Goal: Task Accomplishment & Management: Complete application form

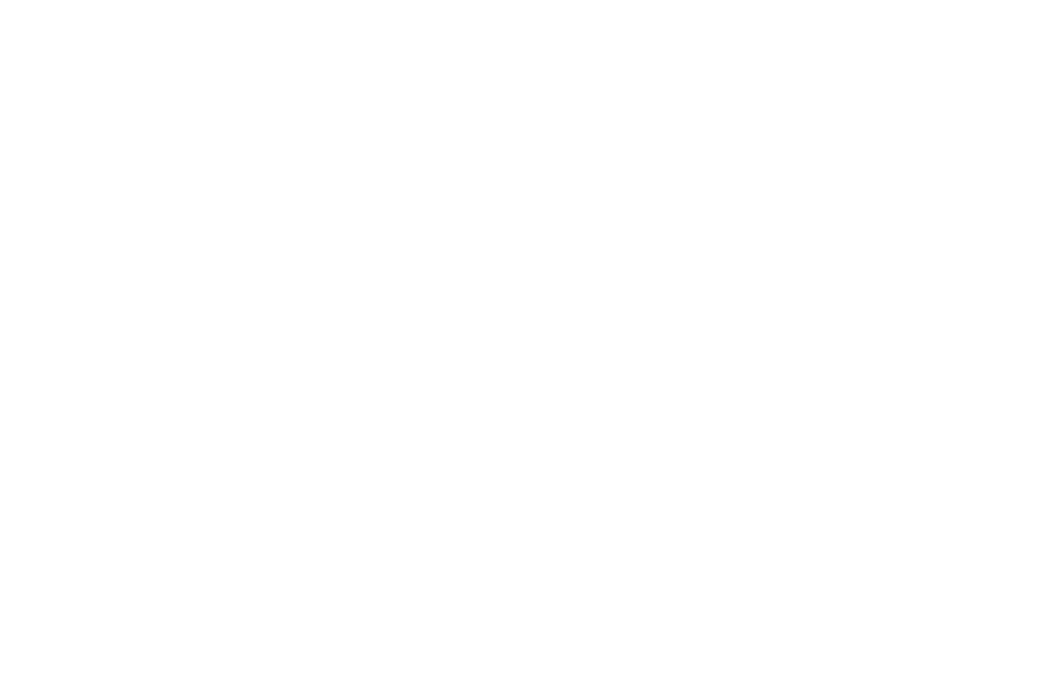
select select "MY"
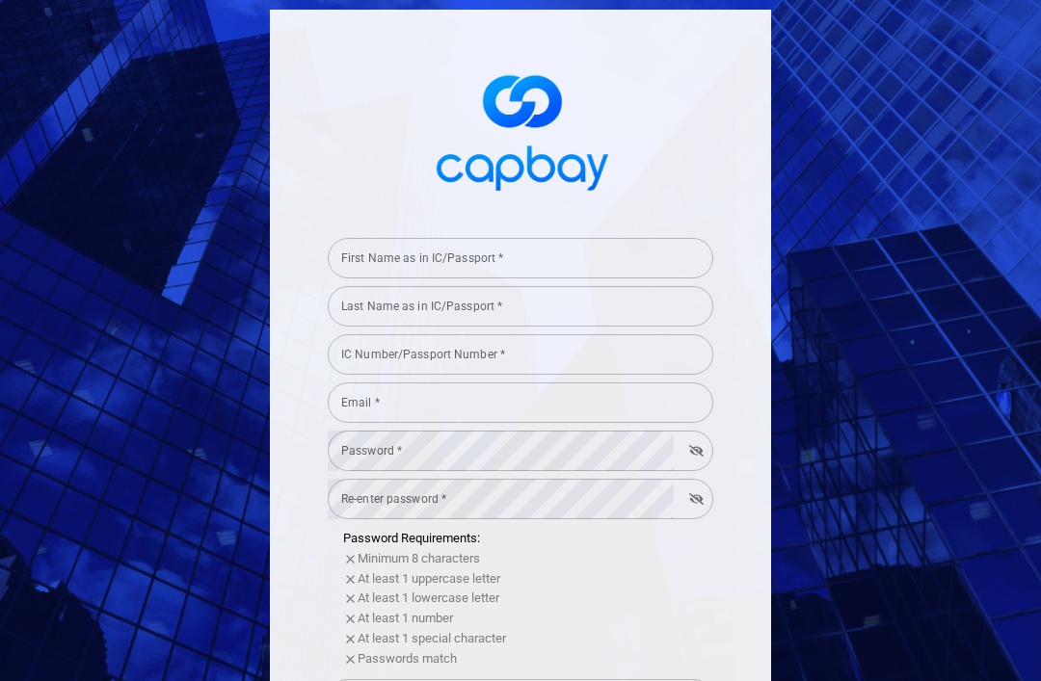
click at [574, 275] on input "First Name as in IC/Passport *" at bounding box center [521, 258] width 386 height 40
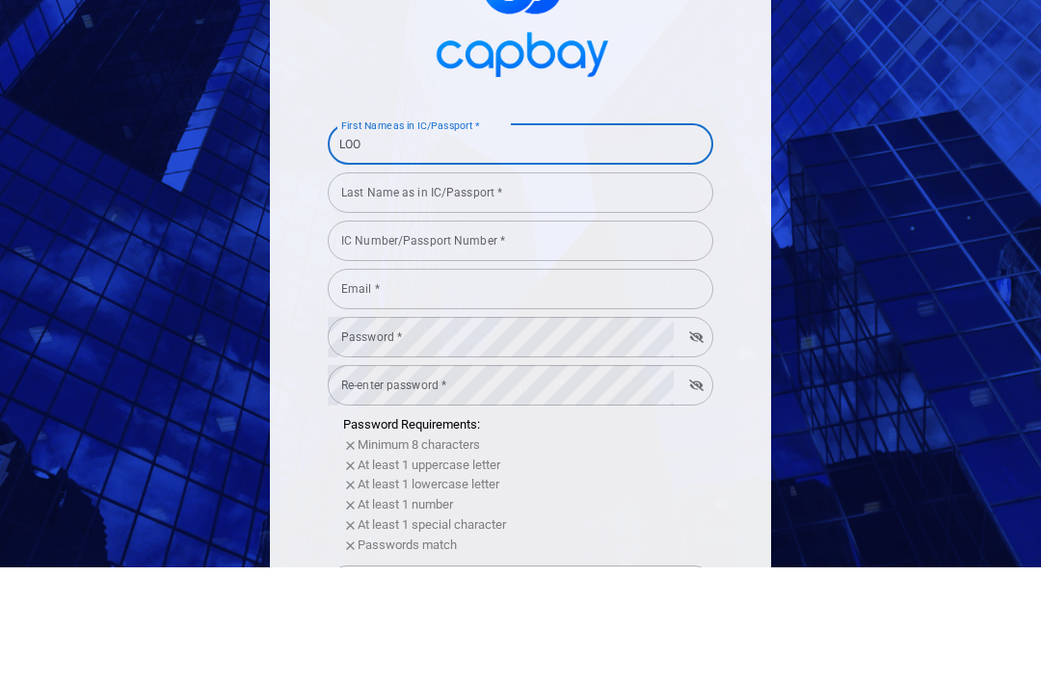
type input "LOO"
click at [605, 286] on input "Last Name as in IC/Passport *" at bounding box center [521, 306] width 386 height 40
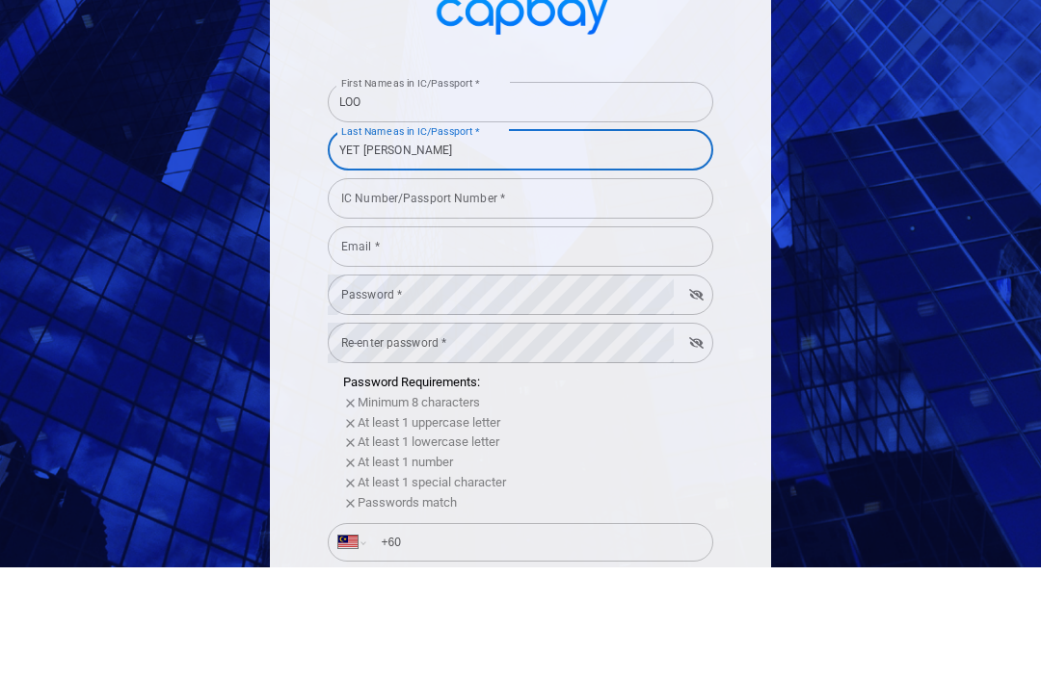
scroll to position [48, 0]
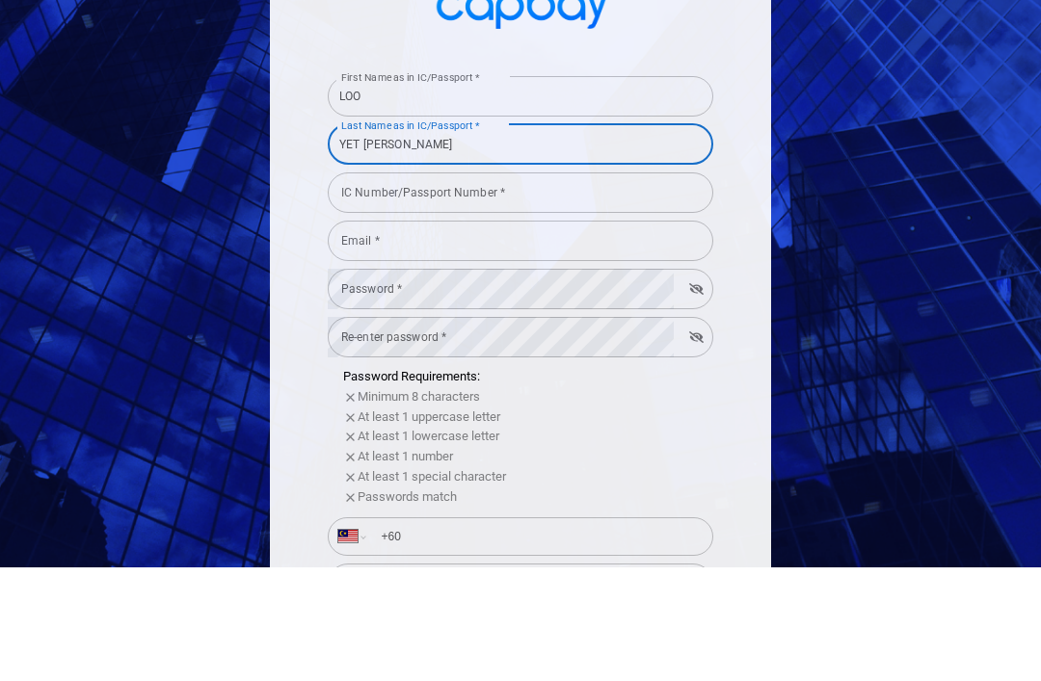
type input "YET FONG"
click at [630, 286] on input "IC Number/Passport Number *" at bounding box center [521, 306] width 386 height 40
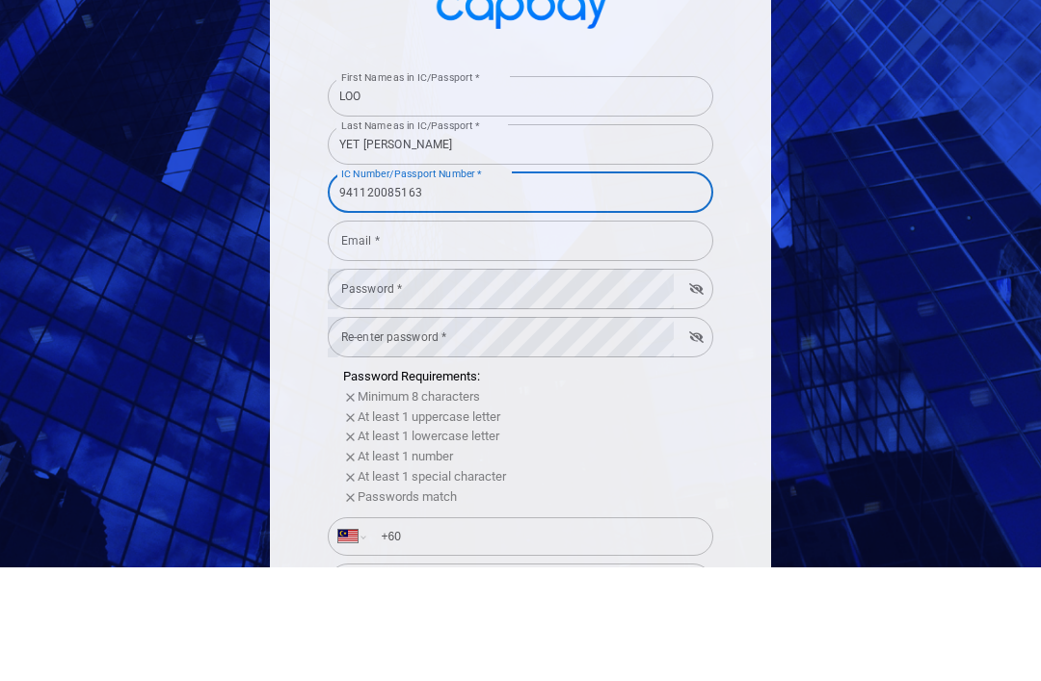
scroll to position [96, 0]
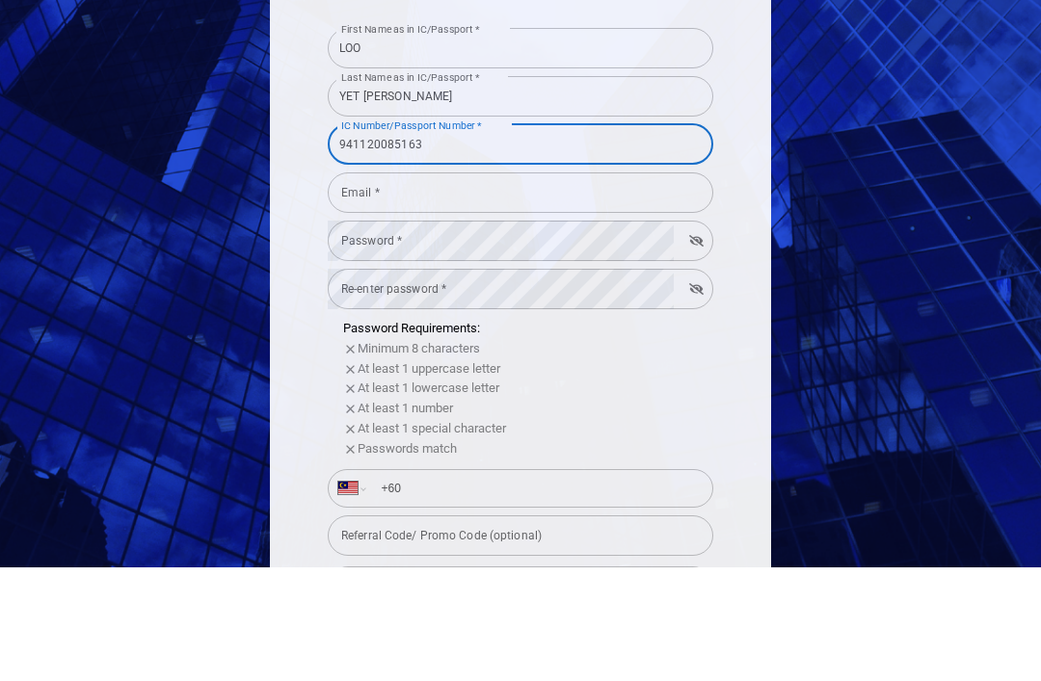
type input "941120085163"
click at [625, 286] on input "Email *" at bounding box center [521, 306] width 386 height 40
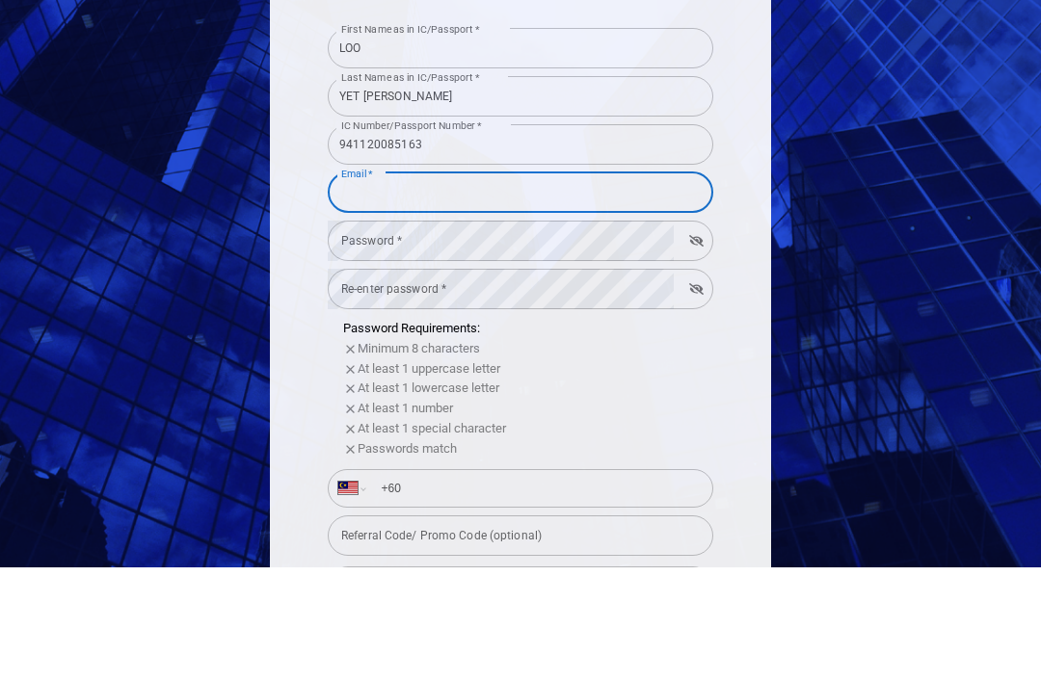
type input "yetfonghill@hotmail.com"
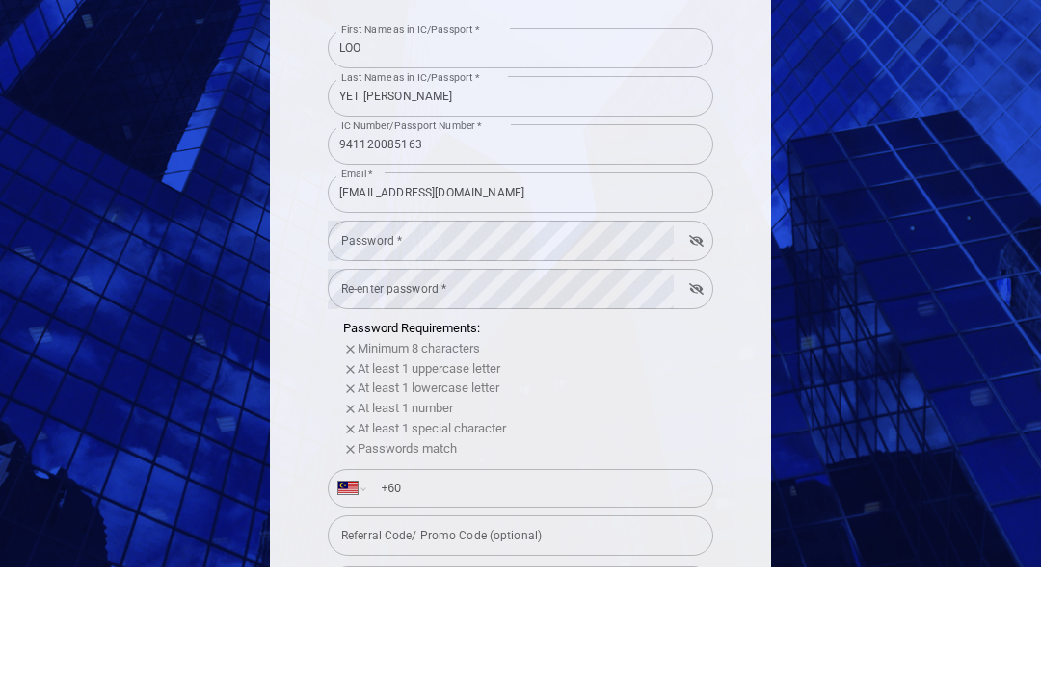
scroll to position [62, 0]
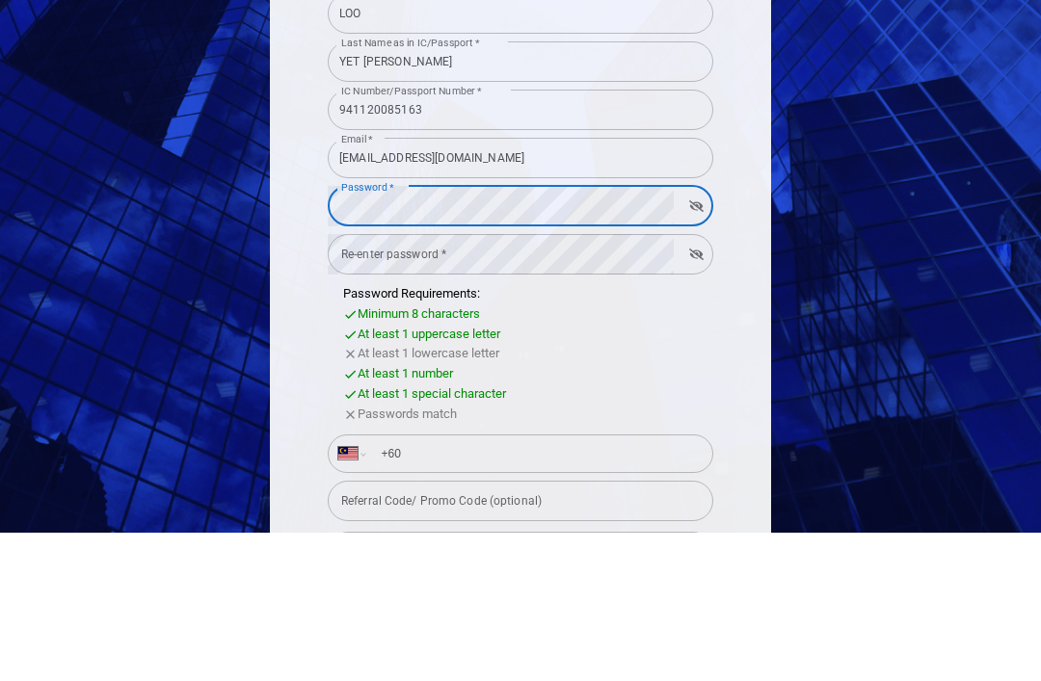
click at [581, 200] on form "First Name as in IC/Passport * LOO First Name as in IC/Passport * Last Name as …" at bounding box center [521, 524] width 386 height 780
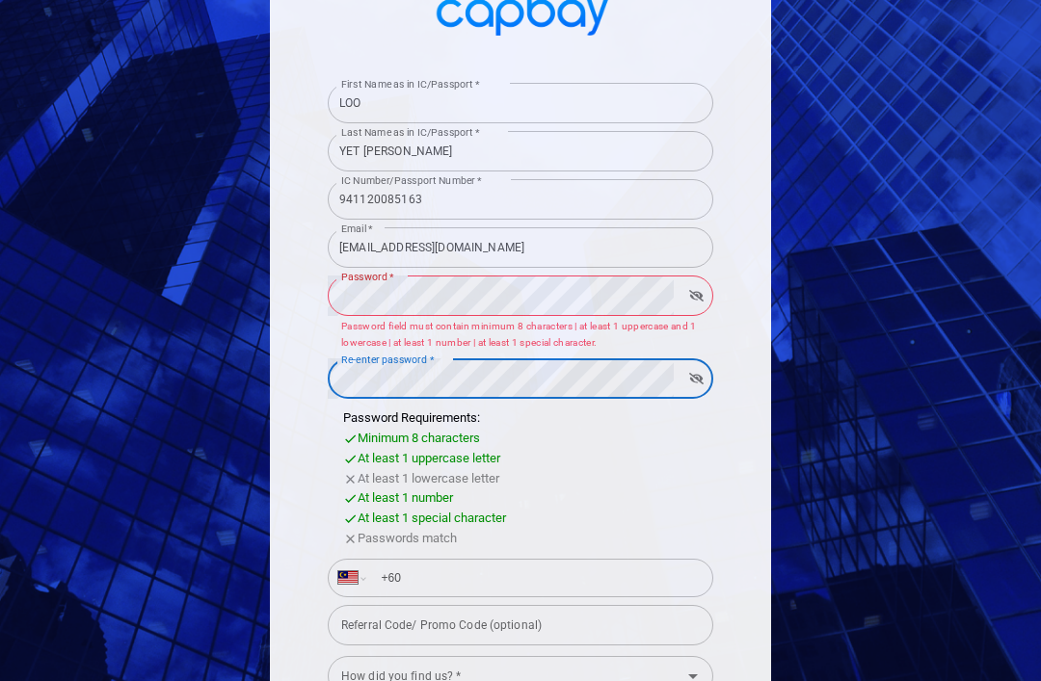
scroll to position [166, 0]
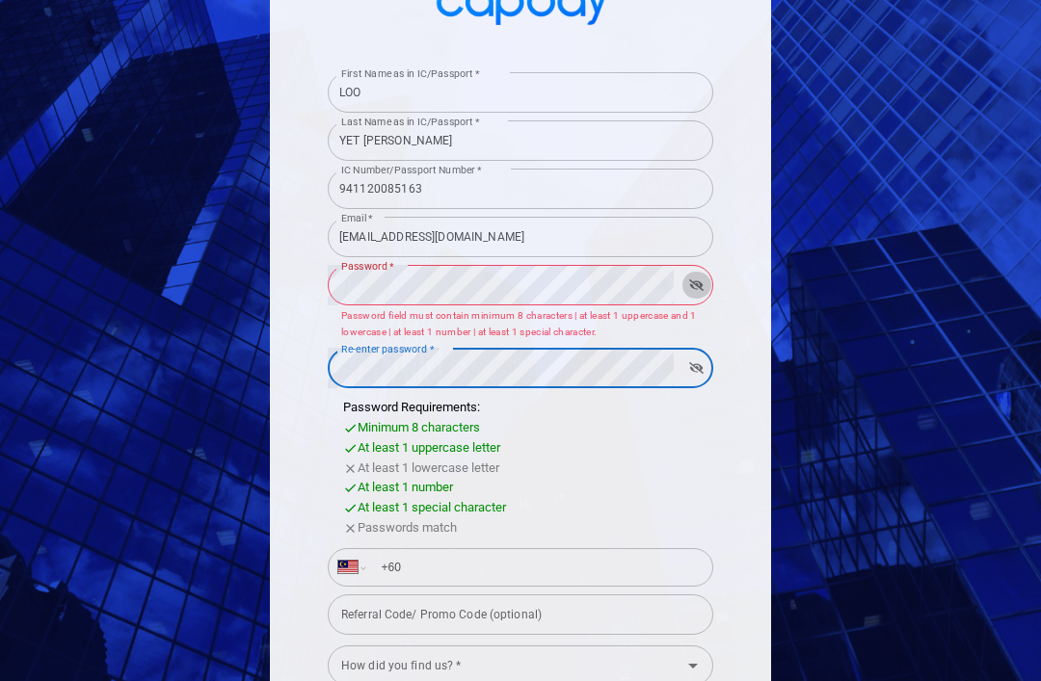
click at [702, 272] on button "button" at bounding box center [696, 285] width 30 height 27
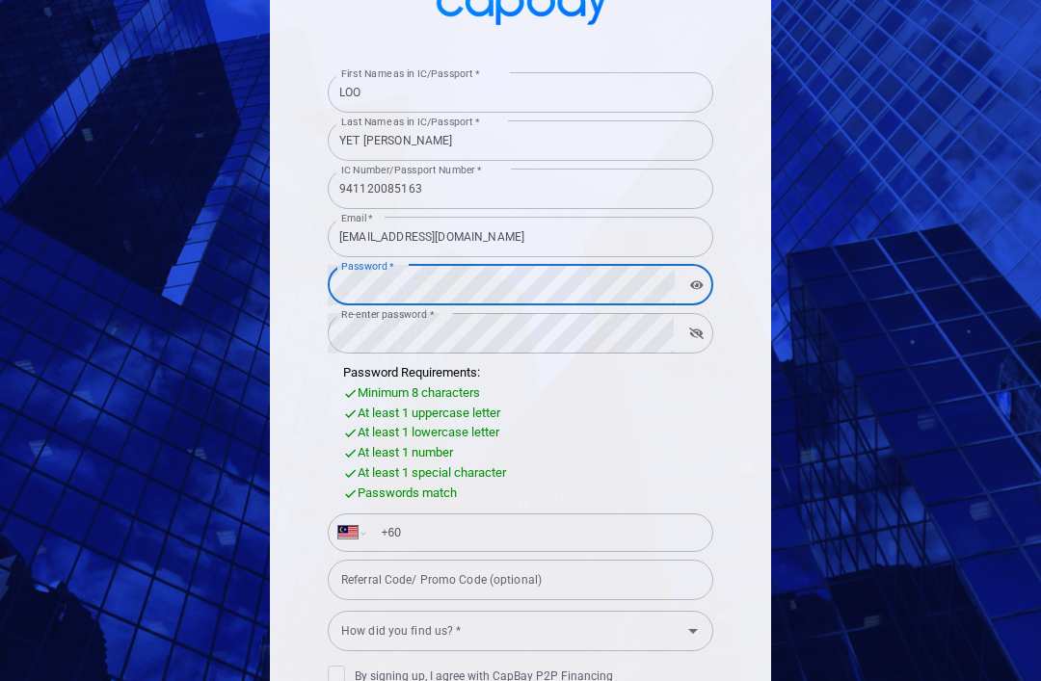
click at [708, 320] on button "button" at bounding box center [696, 333] width 30 height 27
click at [558, 518] on input "+60" at bounding box center [535, 533] width 333 height 31
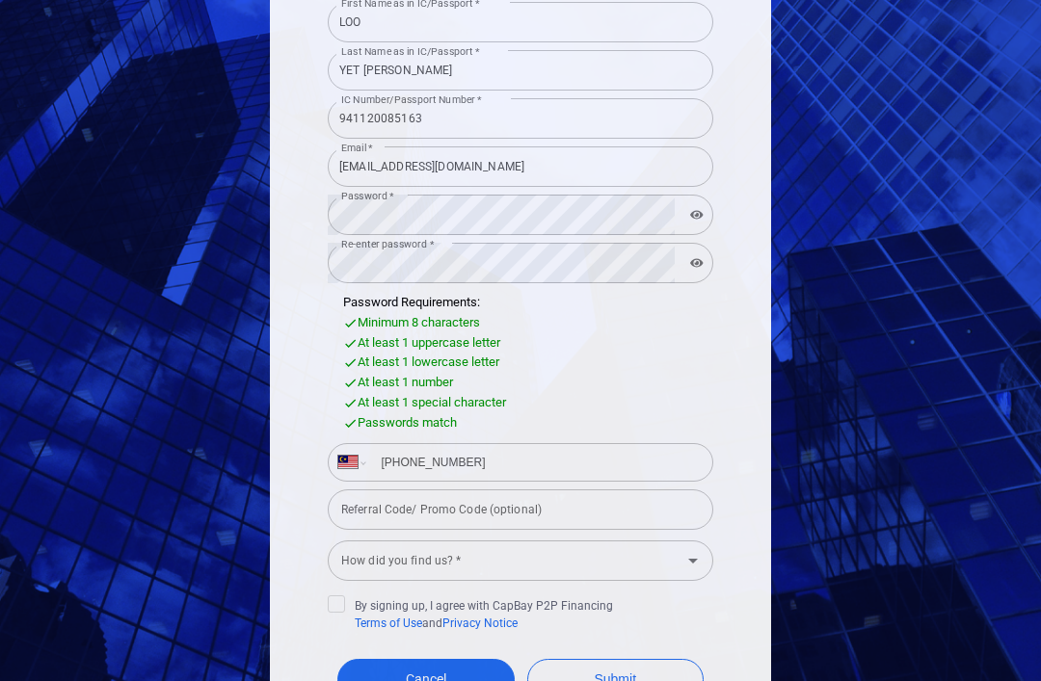
scroll to position [238, 0]
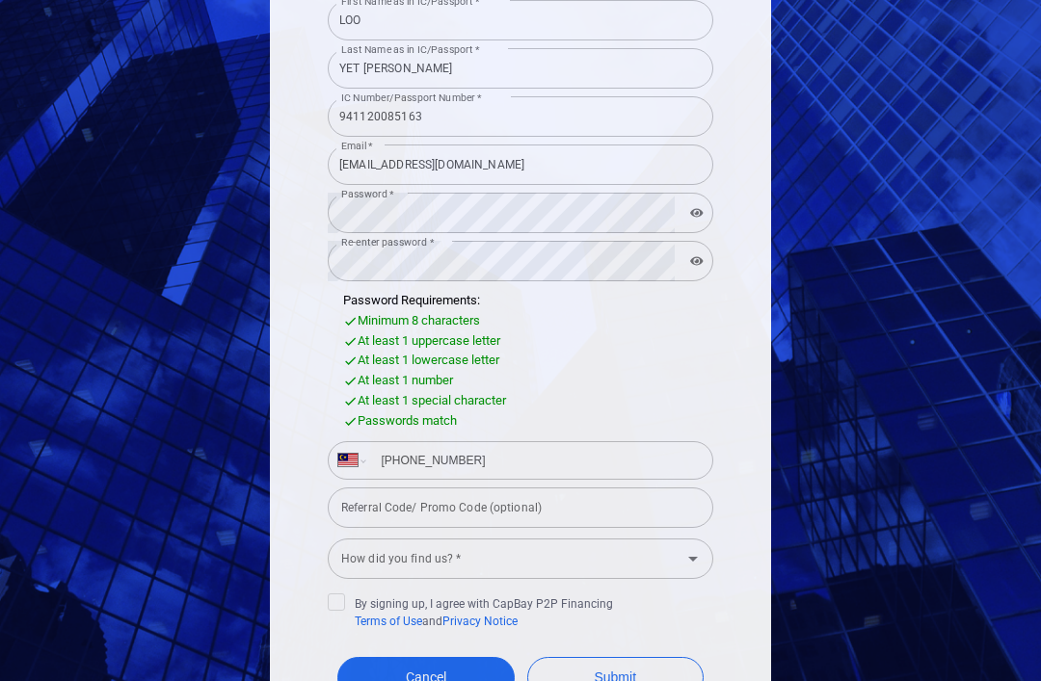
type input "+60 16 336 5767"
click at [339, 593] on icon at bounding box center [336, 600] width 15 height 15
click at [0, 0] on input "By signing up, I agree with CapBay P2P Financing Terms of Use and Privacy Notice" at bounding box center [0, 0] width 0 height 0
click at [684, 547] on icon "Open" at bounding box center [692, 558] width 23 height 23
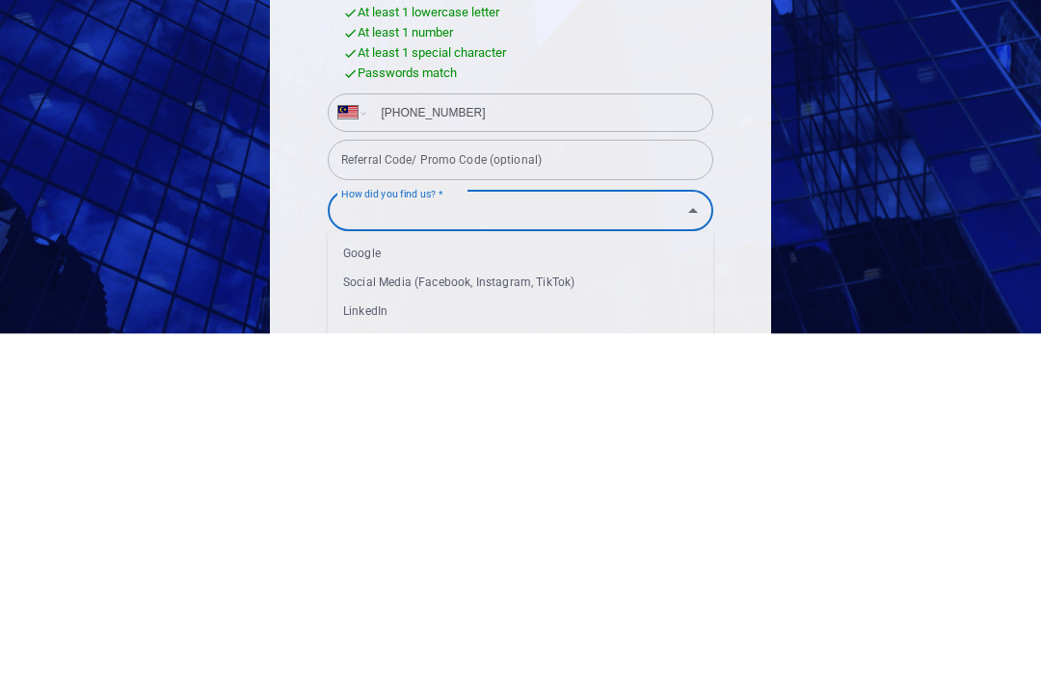
click at [694, 547] on icon "Close" at bounding box center [692, 558] width 23 height 23
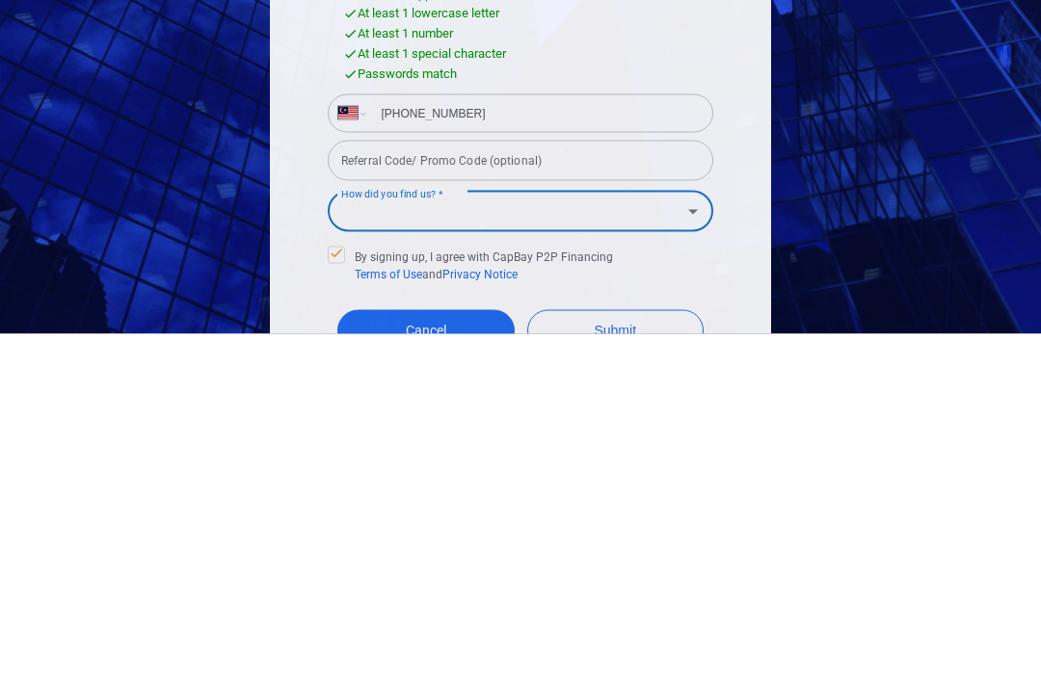
click at [686, 547] on icon "Open" at bounding box center [692, 558] width 23 height 23
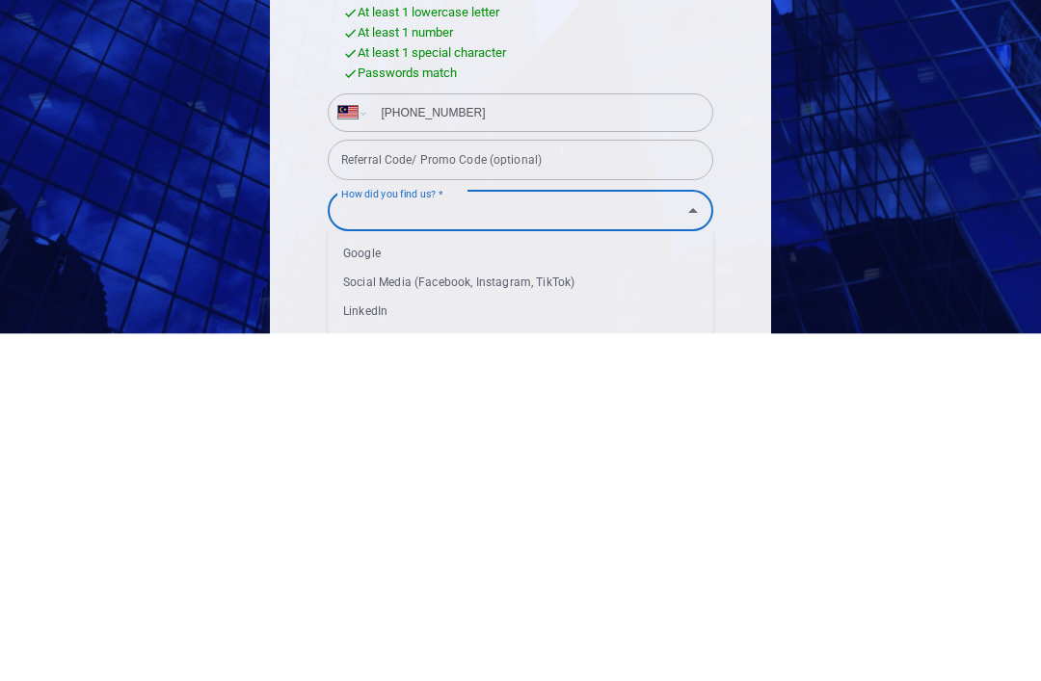
click at [396, 587] on li "Google" at bounding box center [521, 601] width 386 height 29
type input "Google"
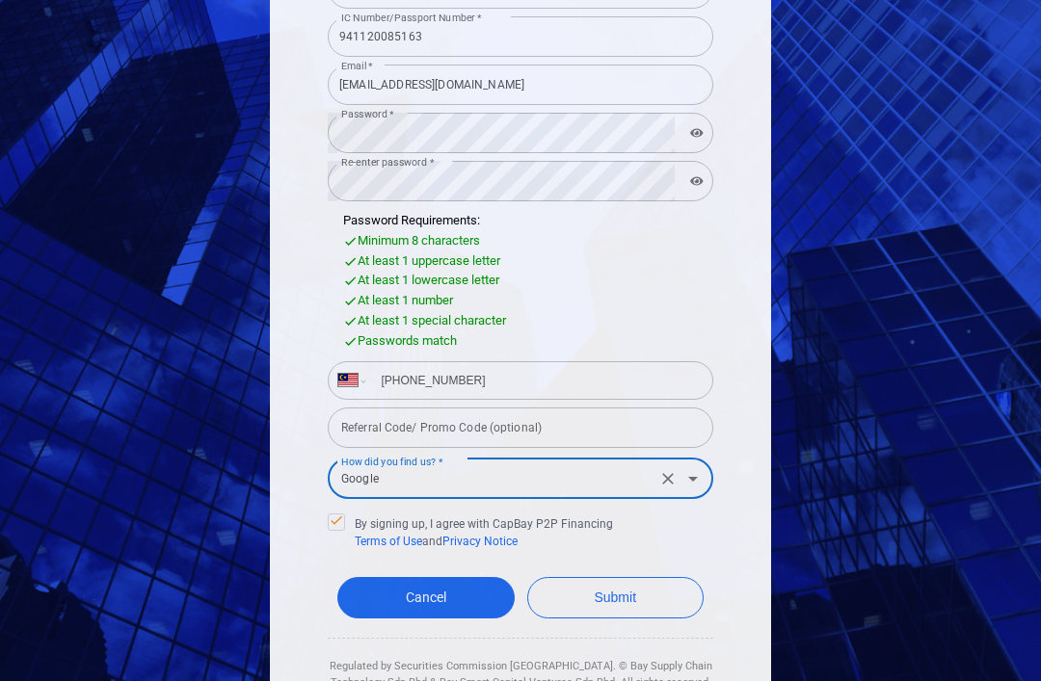
scroll to position [317, 0]
click at [668, 578] on button "Submit" at bounding box center [615, 598] width 177 height 41
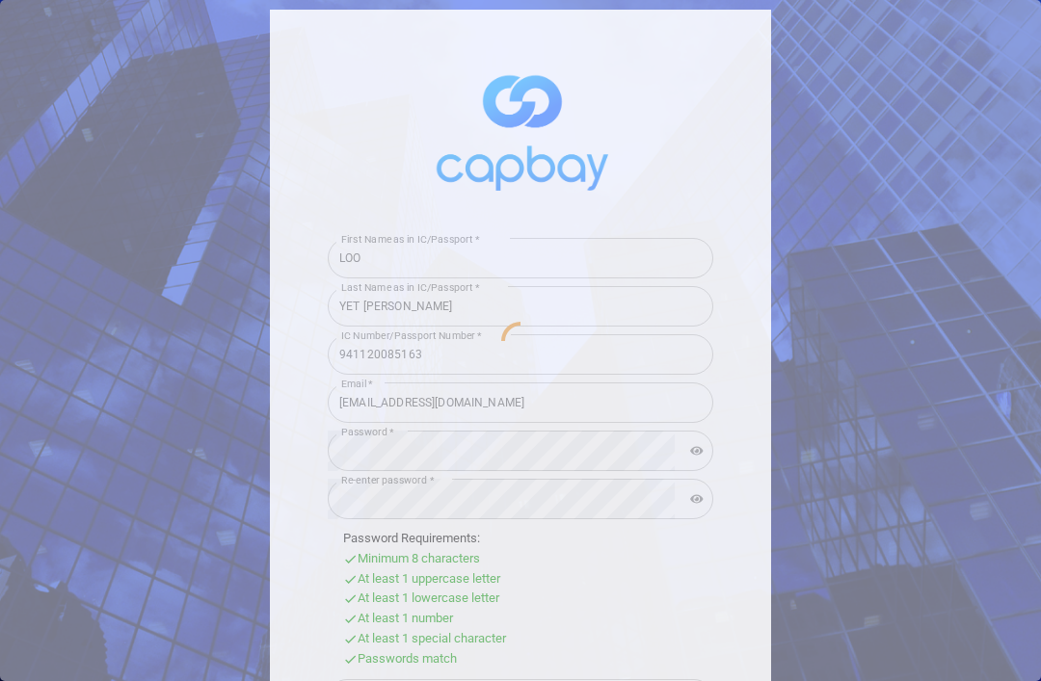
scroll to position [0, 0]
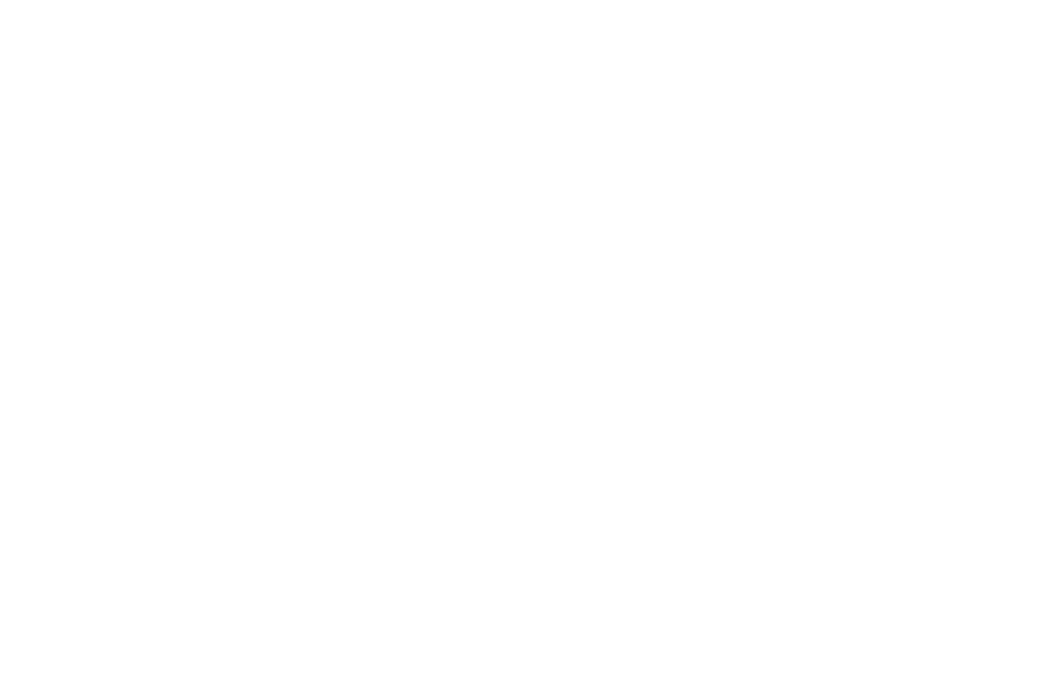
select select "MY"
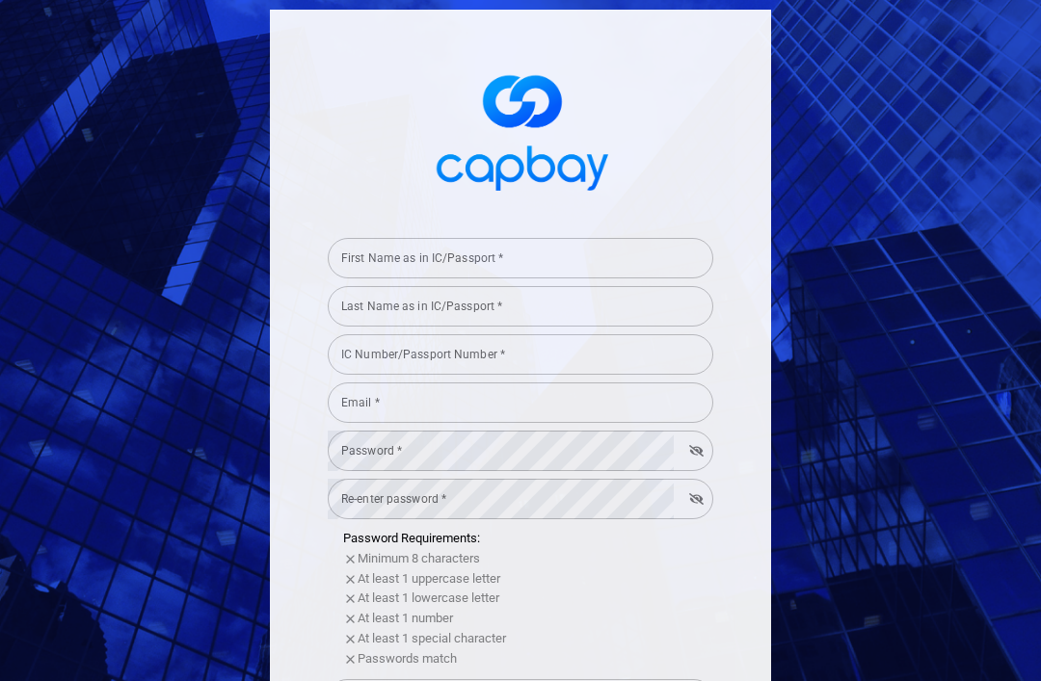
click at [591, 238] on input "First Name as in IC/Passport *" at bounding box center [521, 258] width 386 height 40
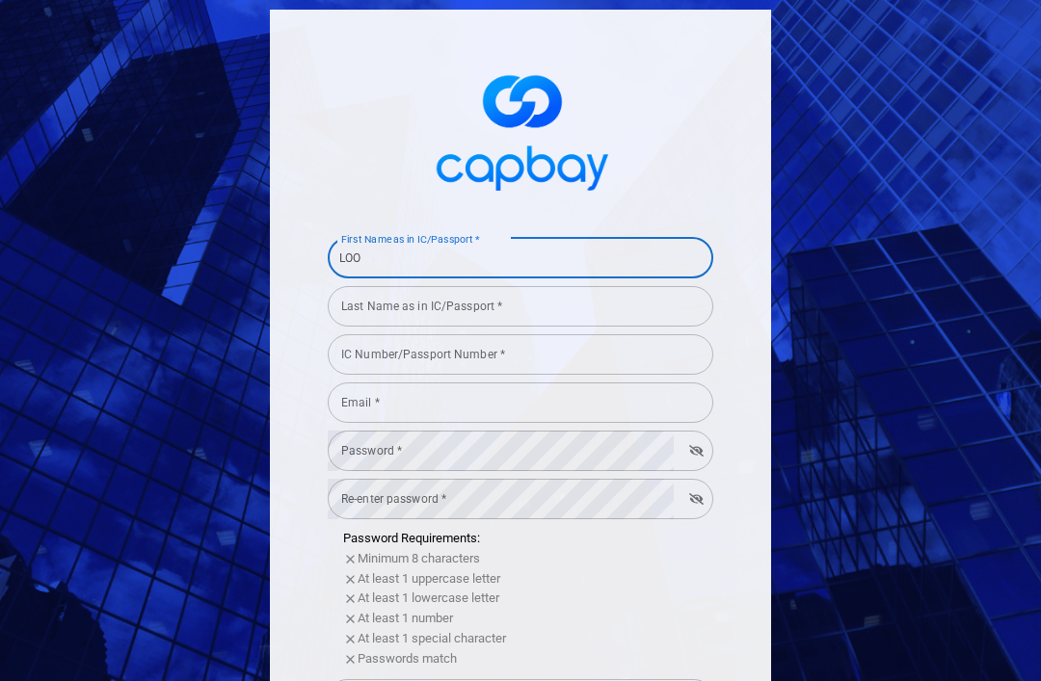
type input "LOO"
click at [607, 286] on input "Last Name as in IC/Passport *" at bounding box center [521, 306] width 386 height 40
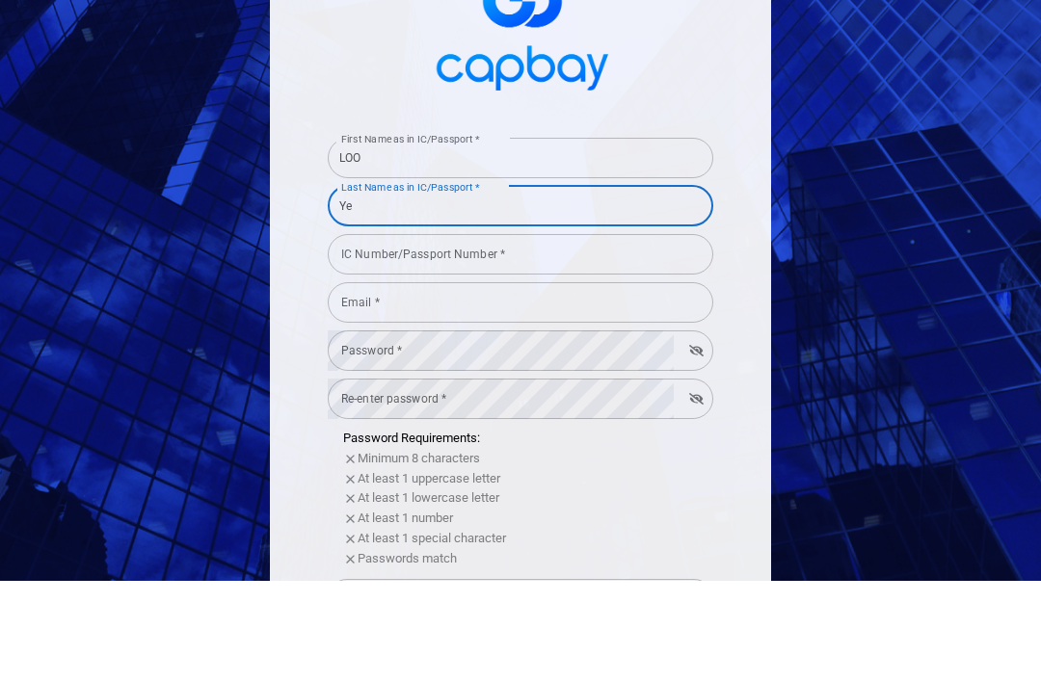
type input "Y"
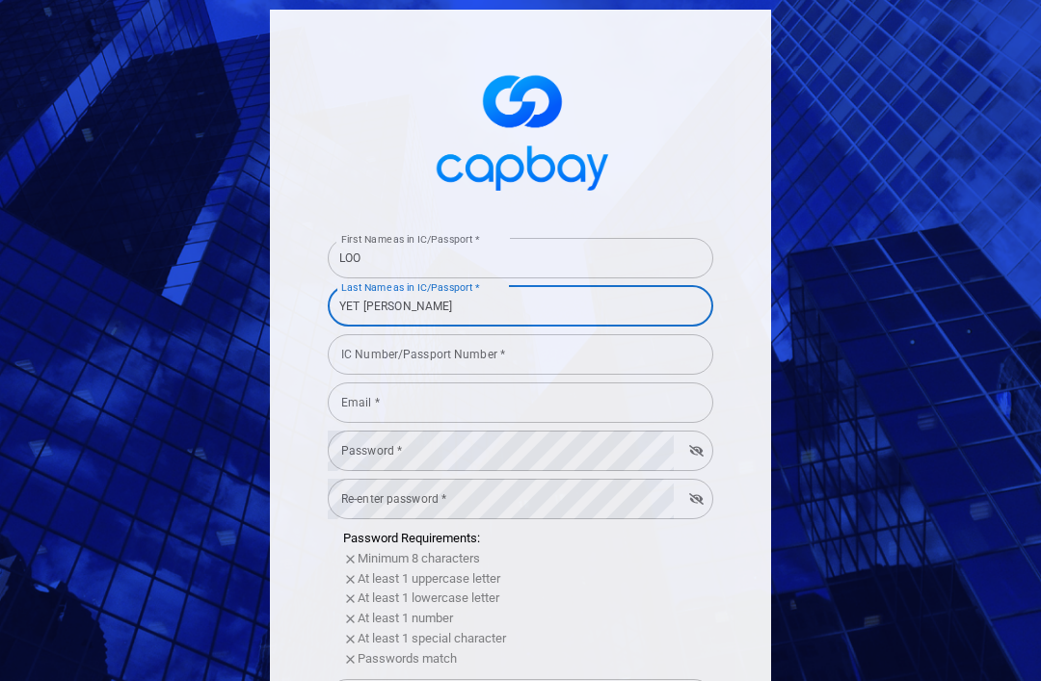
type input "YET FONG"
click at [598, 334] on input "IC Number/Passport Number *" at bounding box center [521, 354] width 386 height 40
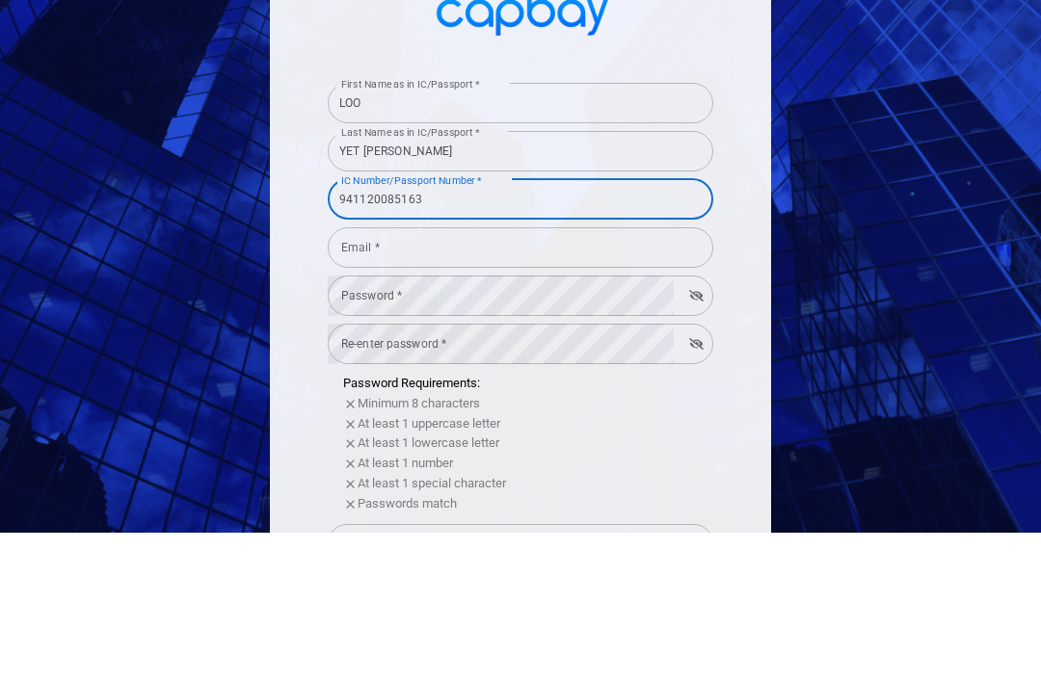
scroll to position [30, 0]
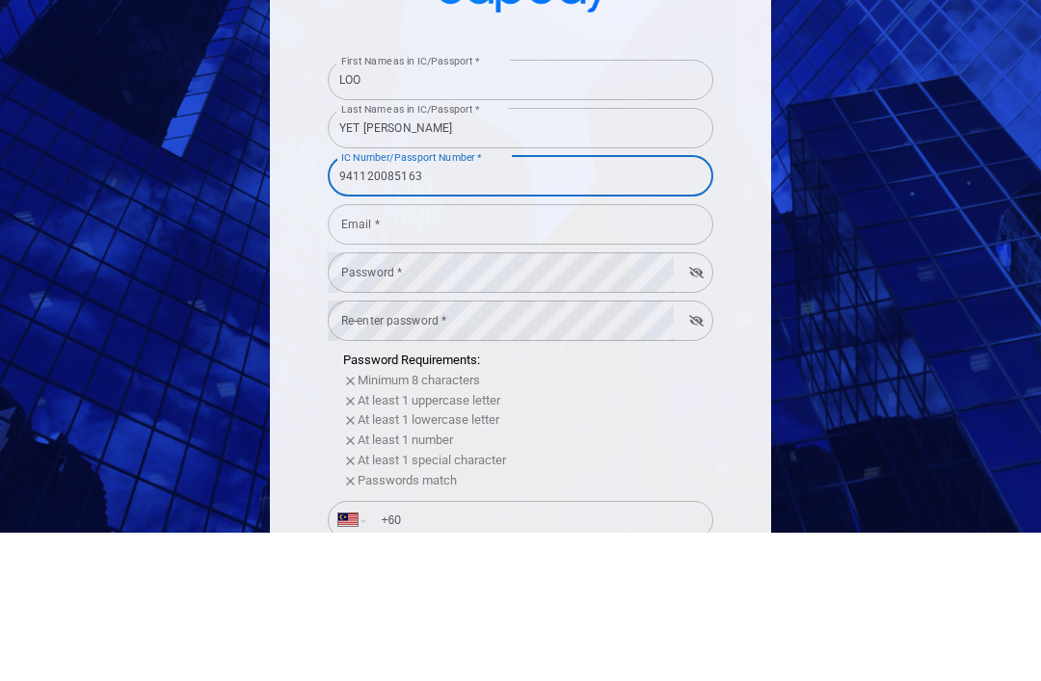
type input "941120085163"
click at [584, 353] on input "Email *" at bounding box center [521, 373] width 386 height 40
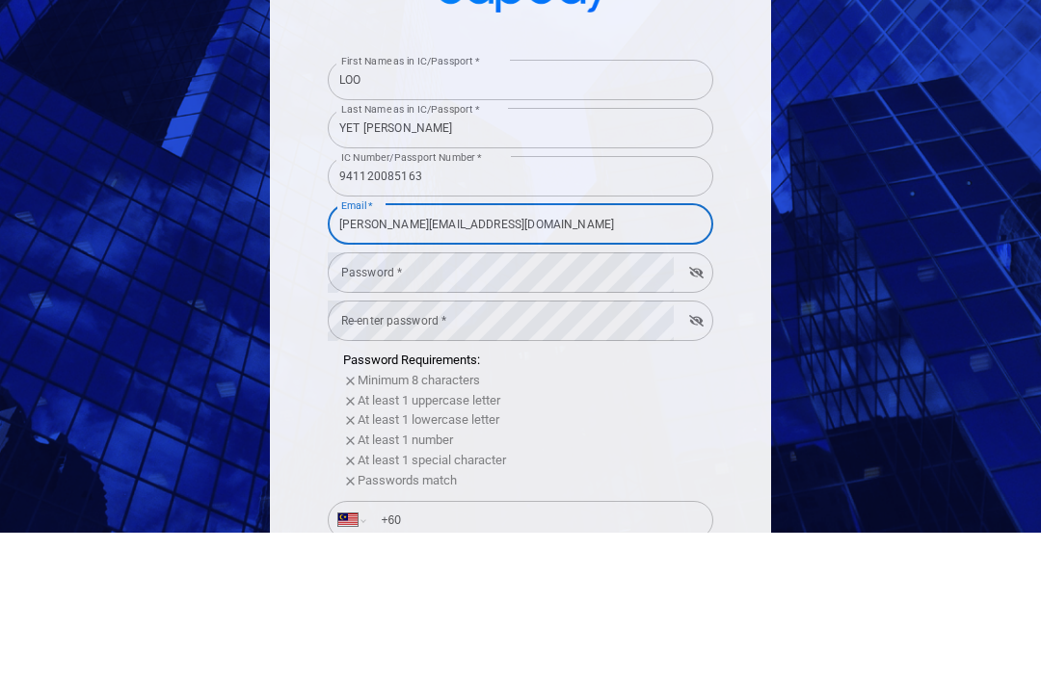
type input "Yetfonghill@hotmail.com"
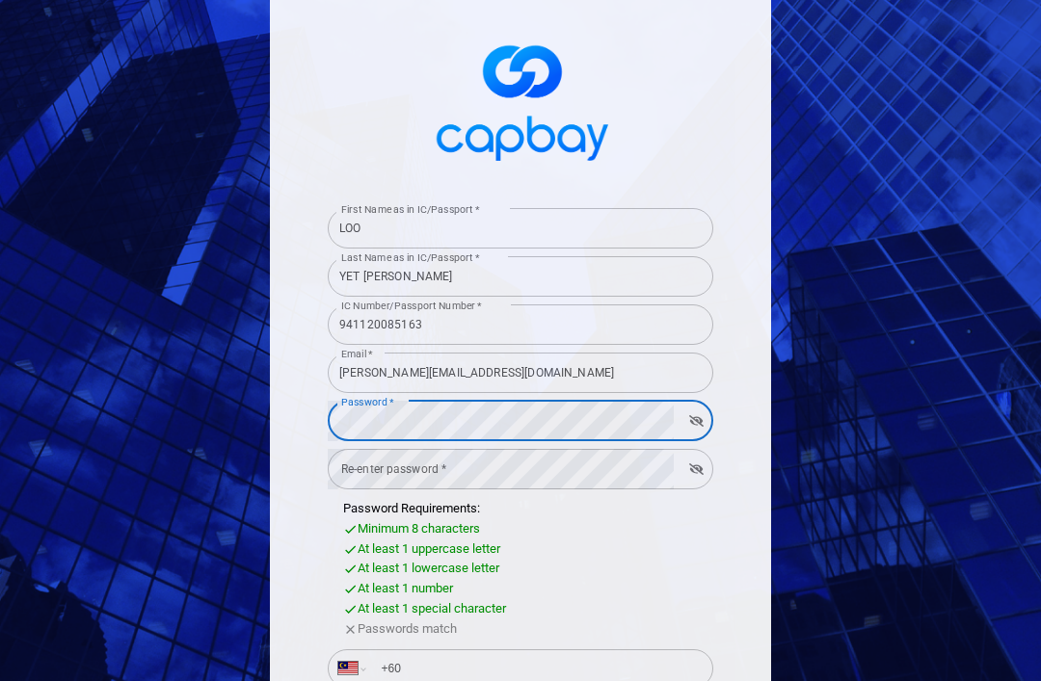
click at [359, 446] on div "Re-enter password * Re-enter password *" at bounding box center [521, 467] width 386 height 43
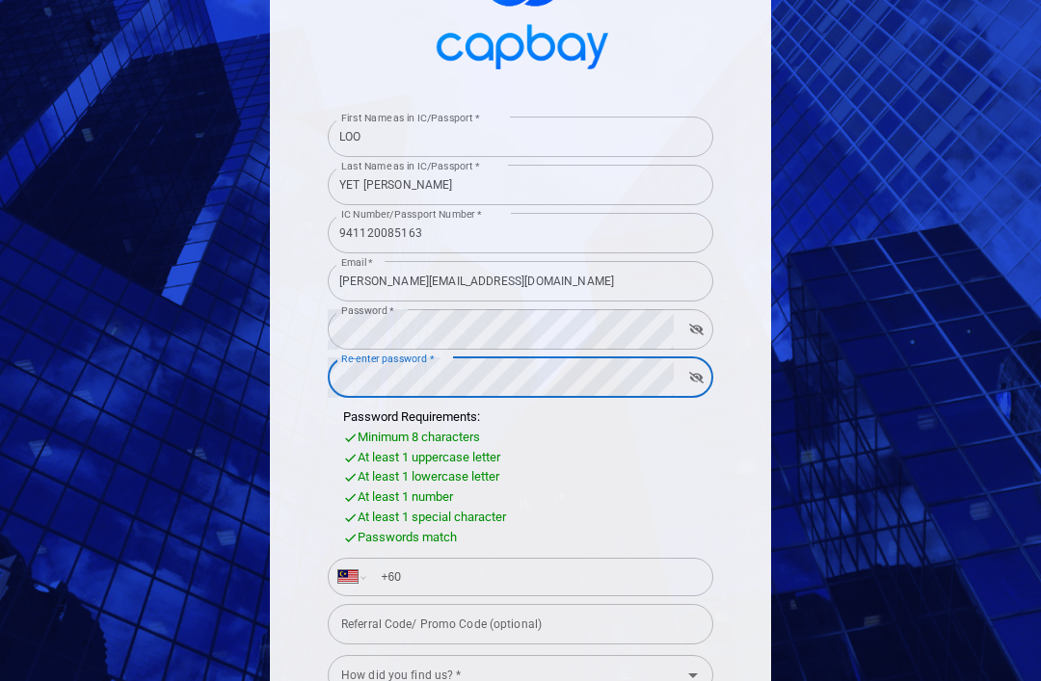
scroll to position [135, 0]
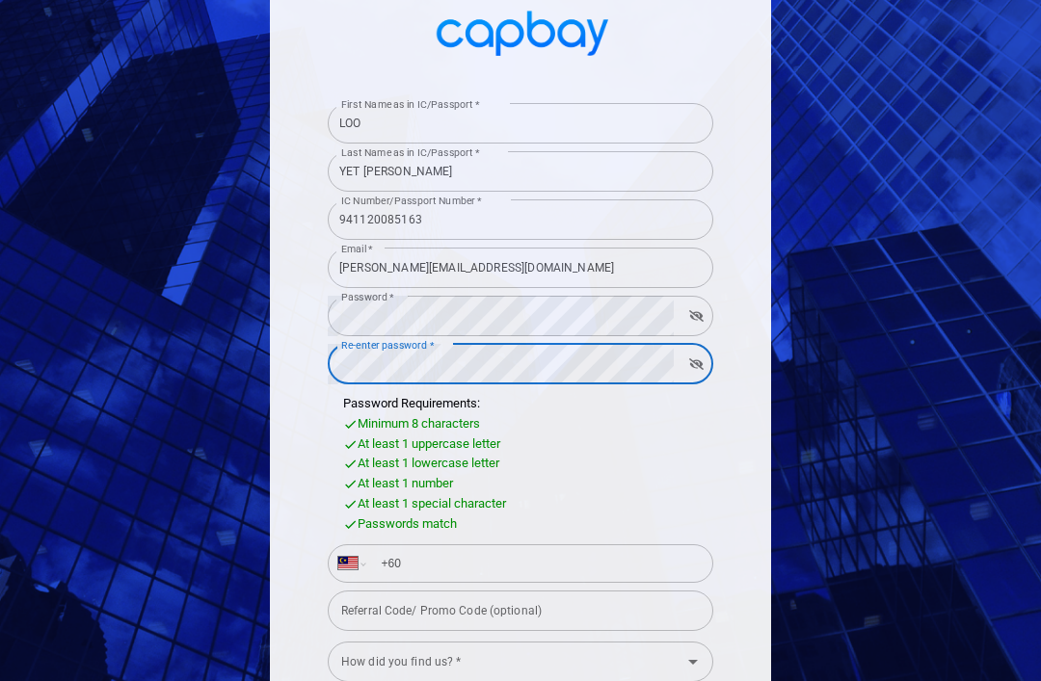
click at [611, 548] on input "+60" at bounding box center [535, 563] width 333 height 31
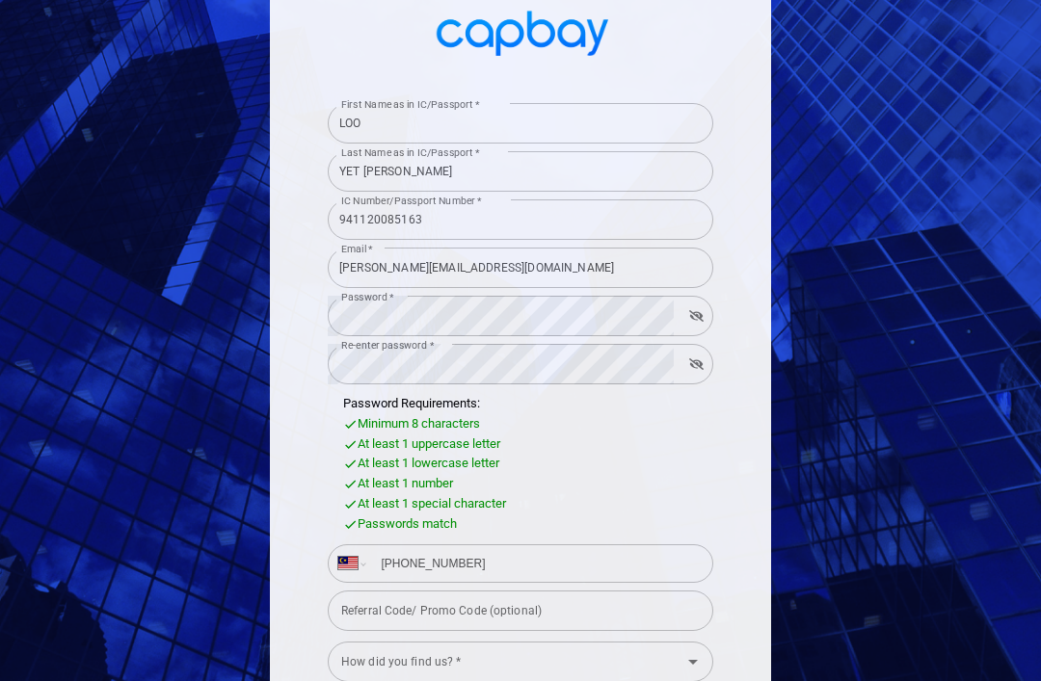
type input "+60 16 336 5767"
click at [574, 644] on input "How did you find us? *" at bounding box center [504, 662] width 342 height 36
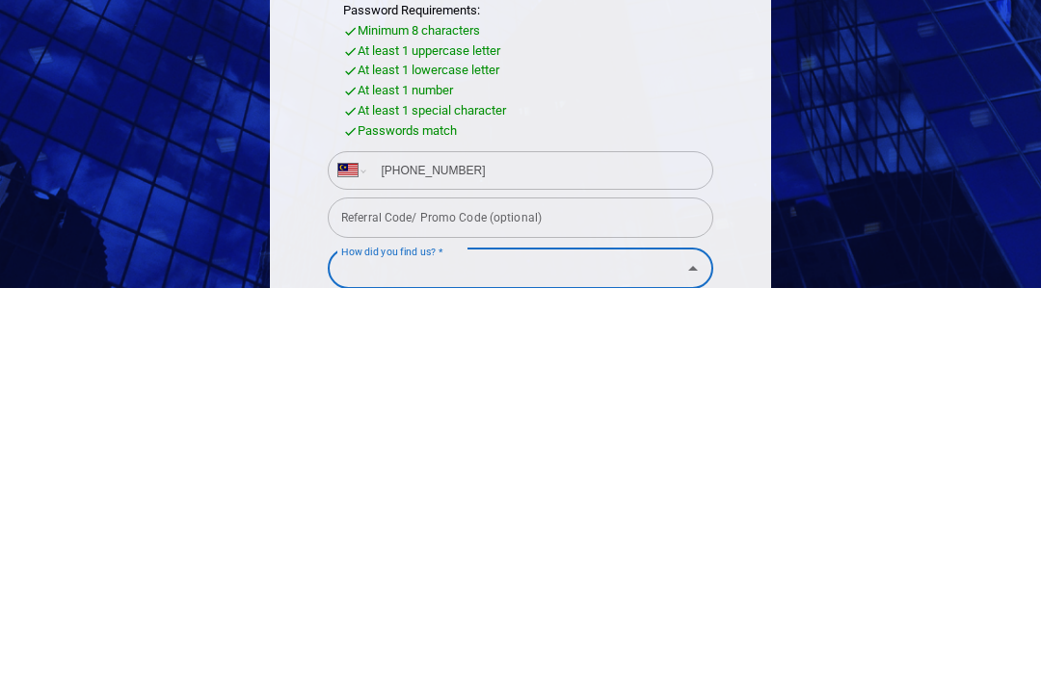
click at [675, 644] on input "How did you find us? *" at bounding box center [504, 662] width 342 height 36
click at [693, 651] on icon "Open" at bounding box center [692, 662] width 23 height 23
type input "Google"
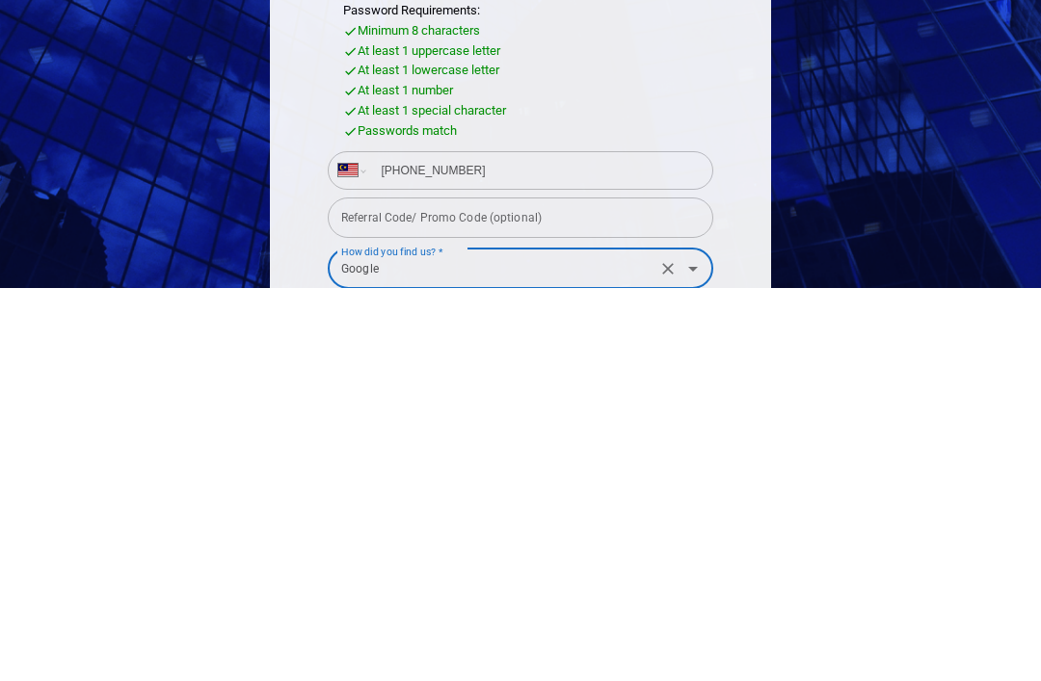
click at [0, 0] on input "By signing up, I agree with CapBay P2P Financing Terms of Use and Privacy Notice" at bounding box center [0, 0] width 0 height 0
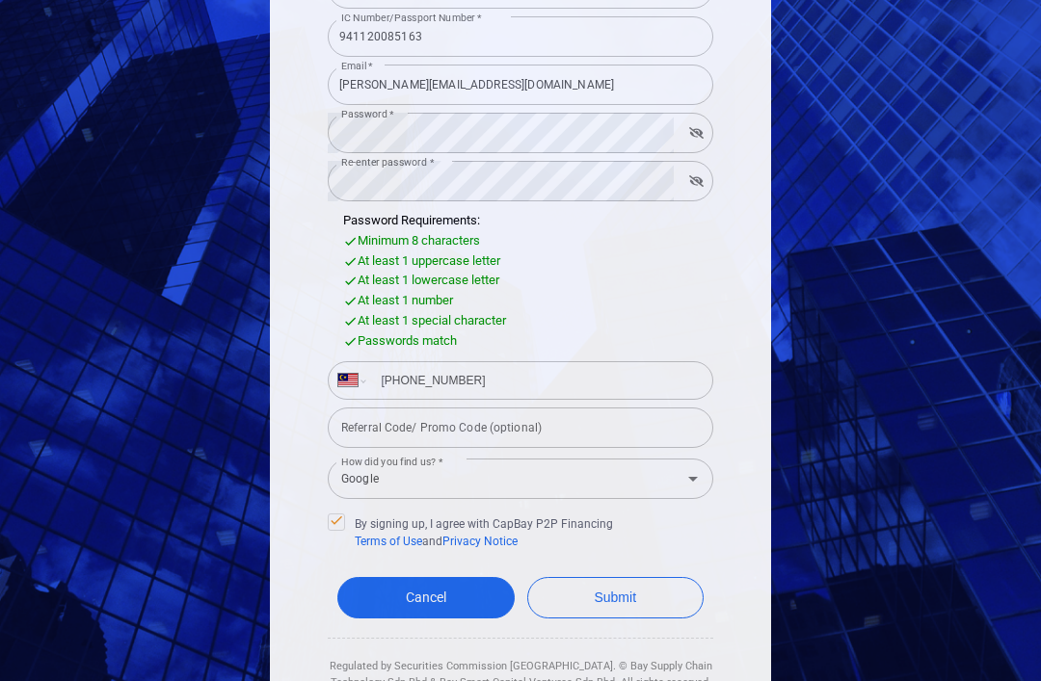
scroll to position [317, 0]
click at [647, 578] on button "Submit" at bounding box center [615, 598] width 177 height 41
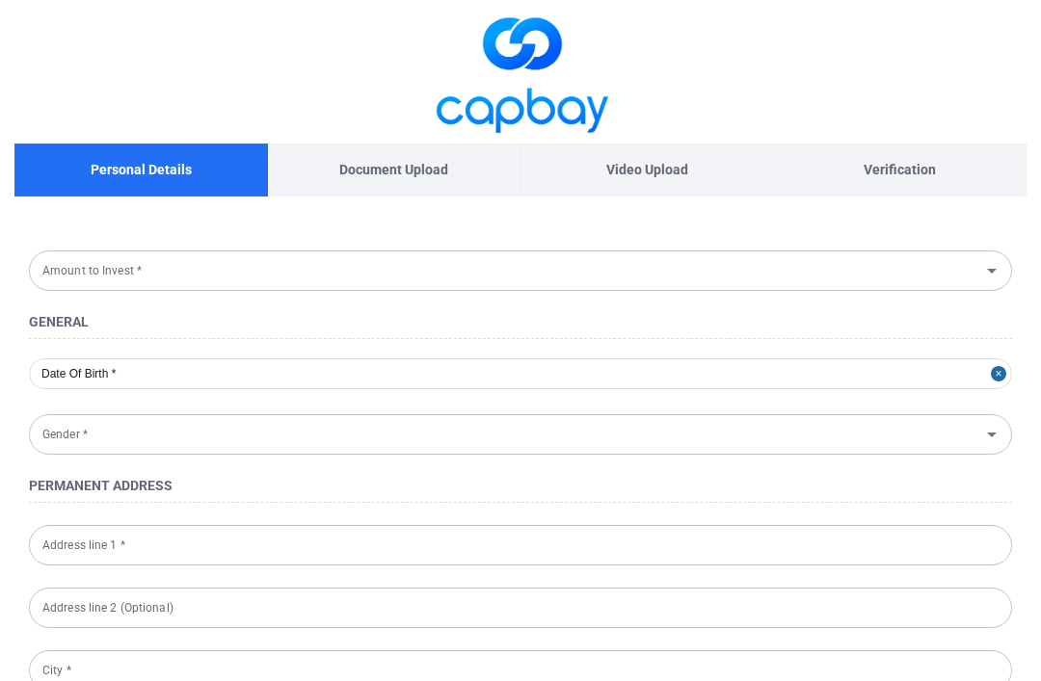
type input "Below RM 10,000"
type input "[DATE]"
type input "[DEMOGRAPHIC_DATA]"
type input "36,TAMAN MUHIBBAH"
type input "PERAK"
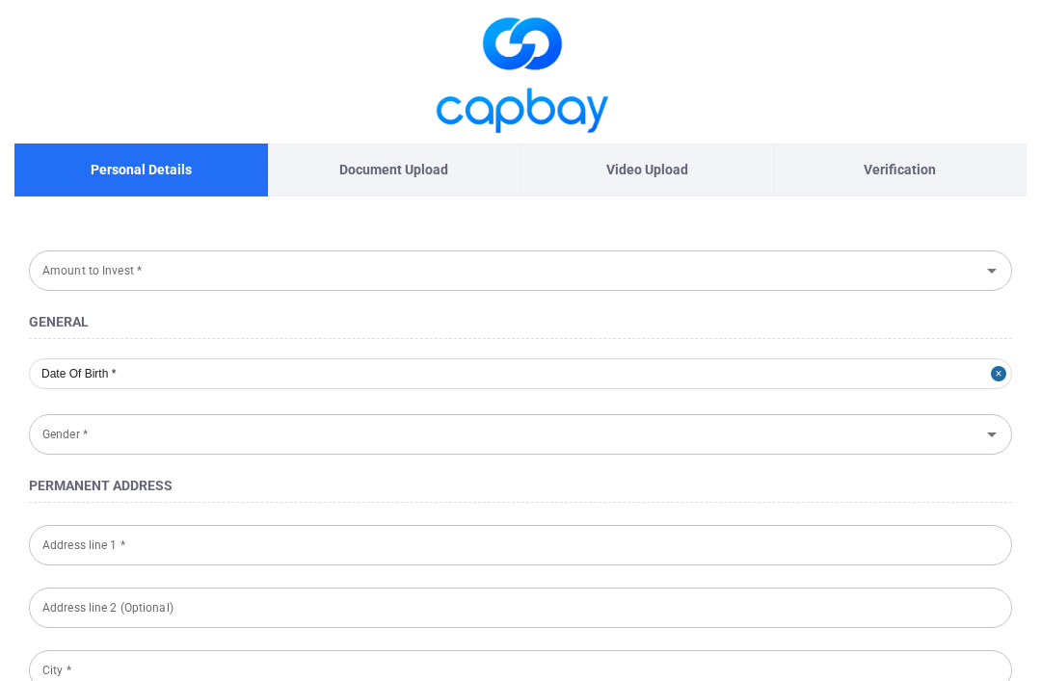
type input "32000"
type input "[GEOGRAPHIC_DATA]"
type input "941120-08-5163"
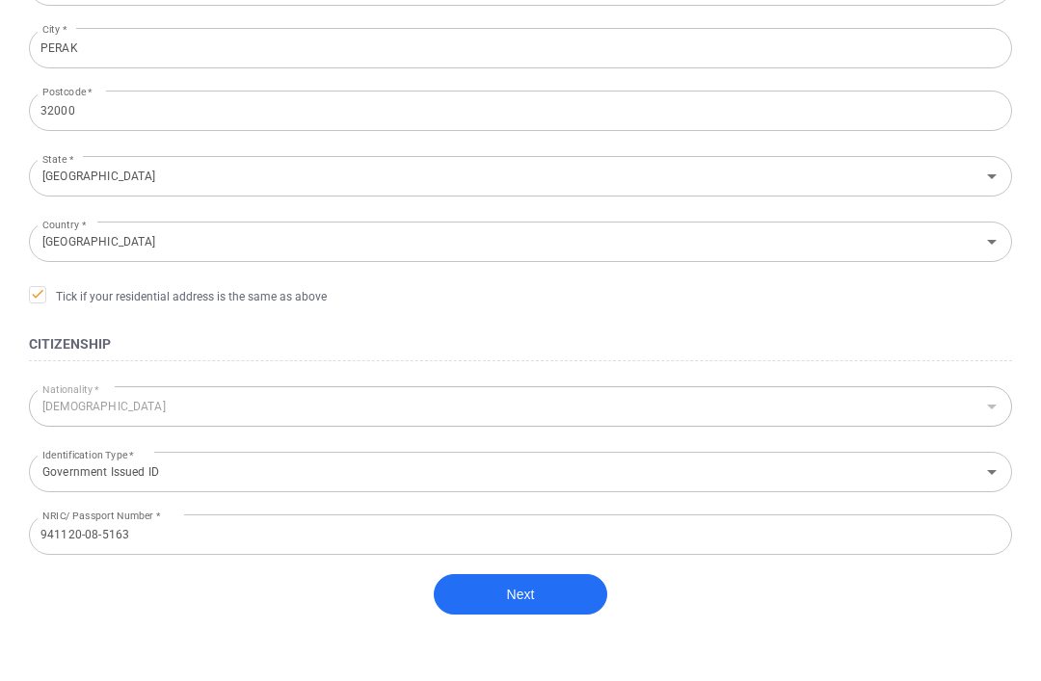
scroll to position [636, 0]
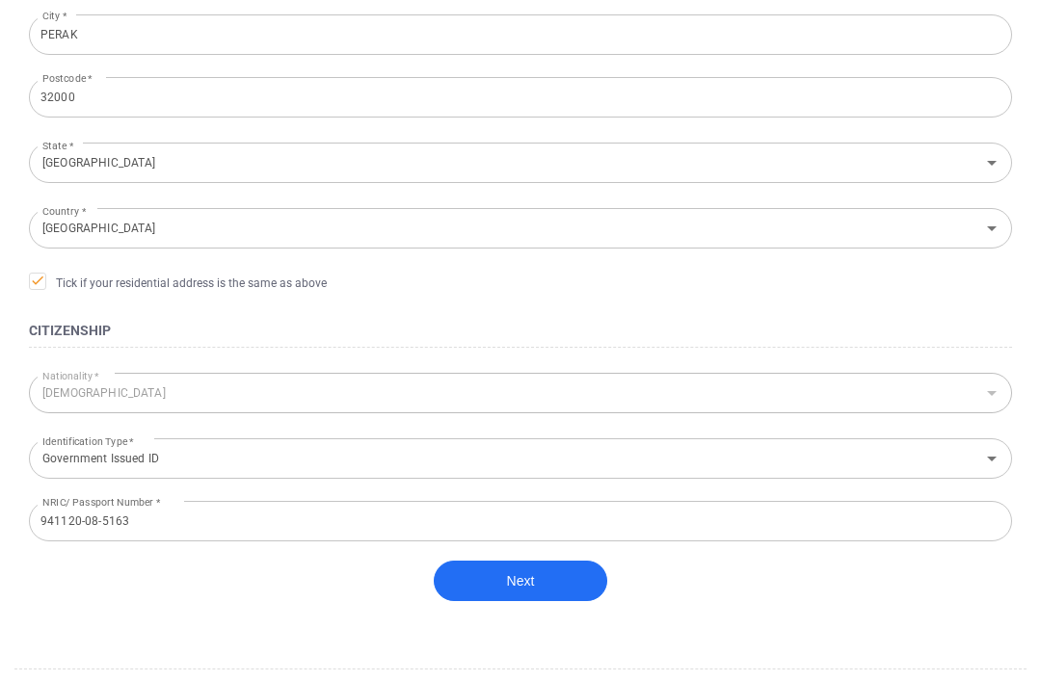
click at [536, 578] on button "Next" at bounding box center [520, 581] width 173 height 40
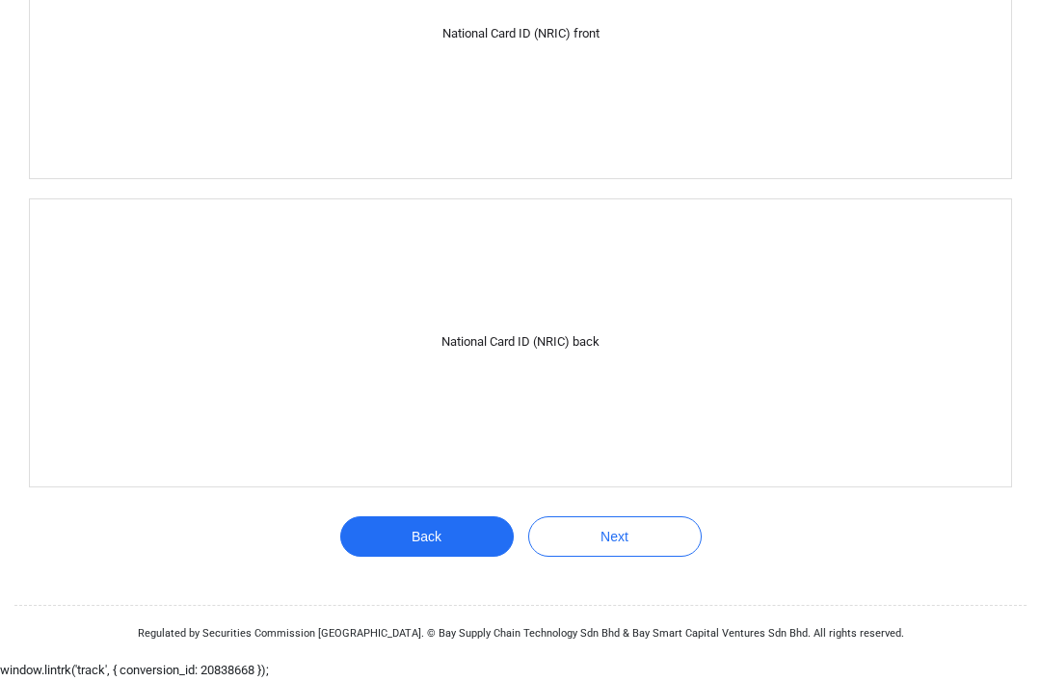
scroll to position [393, 0]
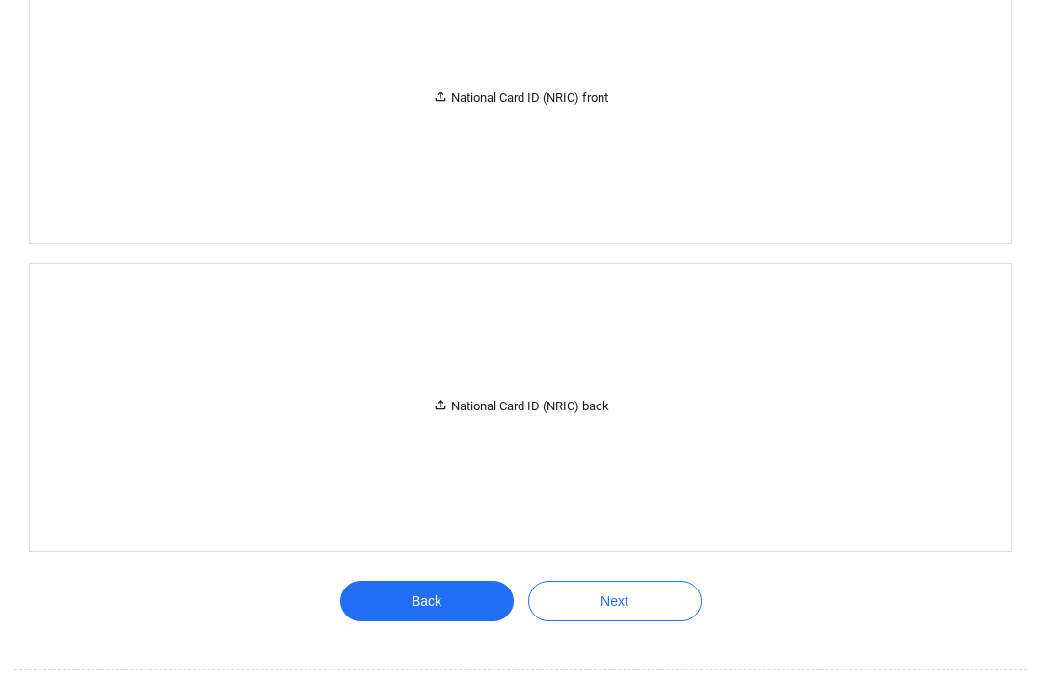
click at [638, 615] on button "Next" at bounding box center [614, 601] width 173 height 40
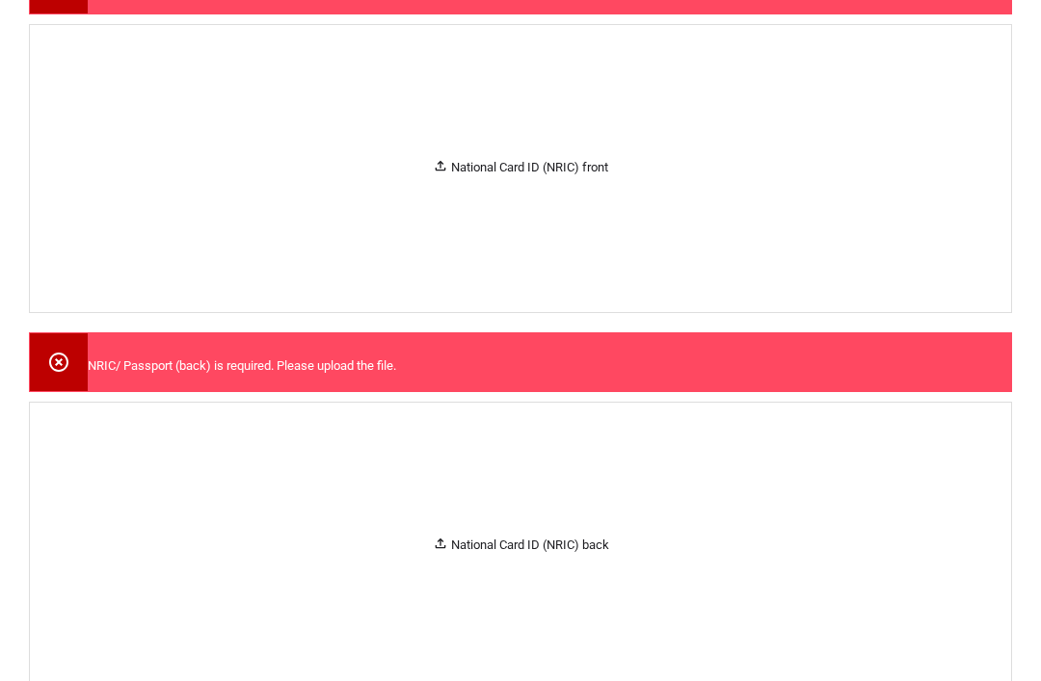
click at [547, 177] on div "National Card ID (NRIC) front" at bounding box center [520, 168] width 175 height 20
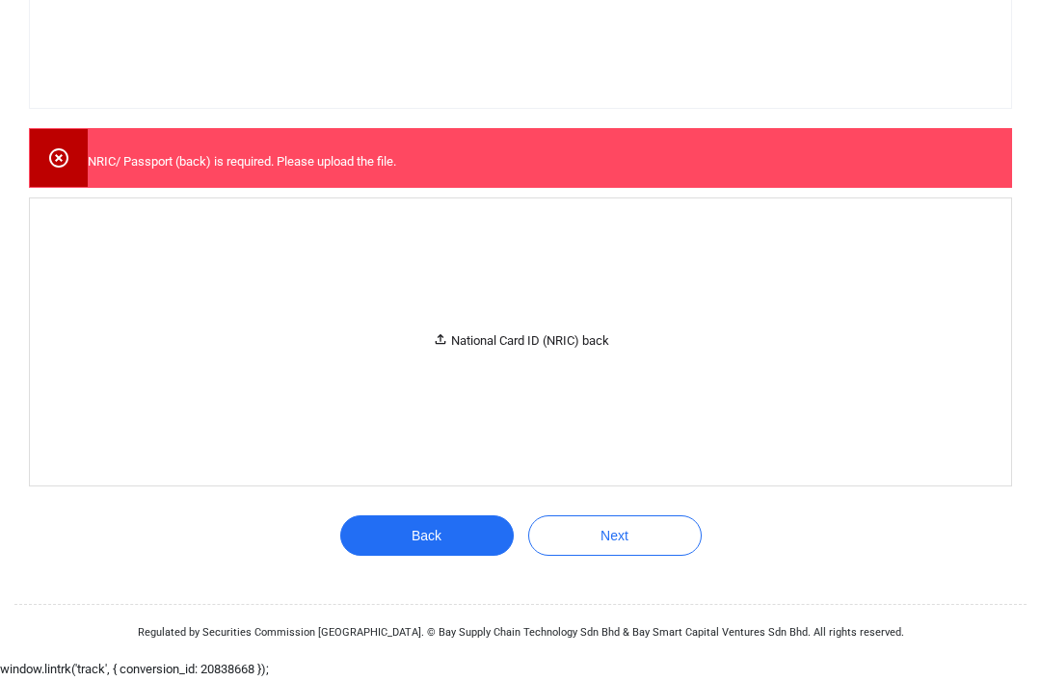
scroll to position [838, 0]
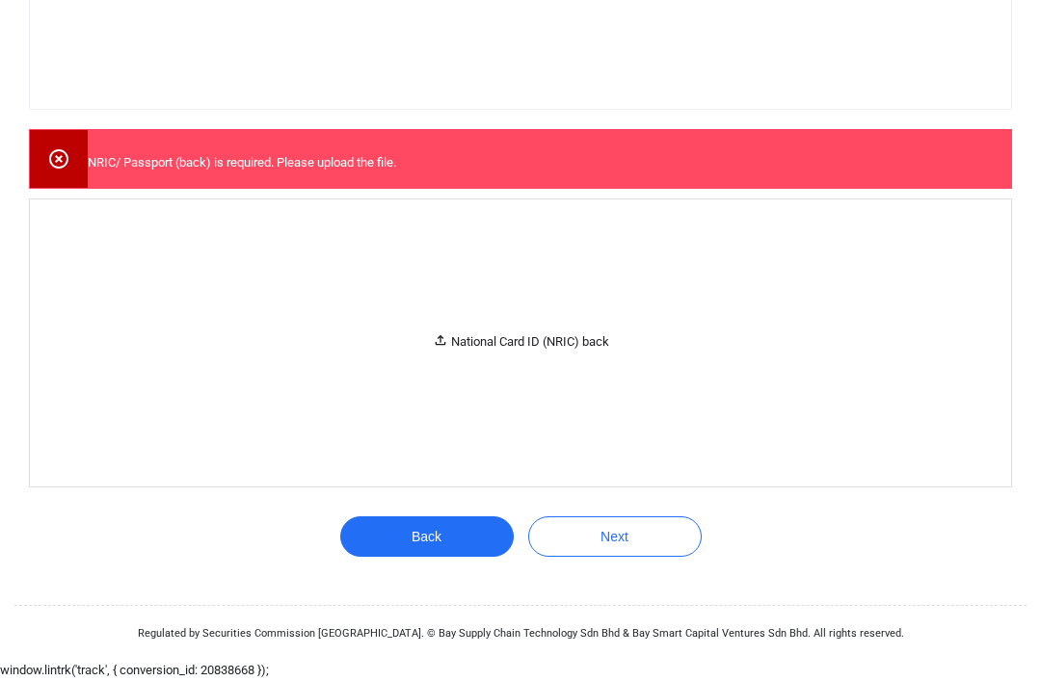
click at [529, 353] on div "National Card ID (NRIC) back" at bounding box center [521, 342] width 176 height 20
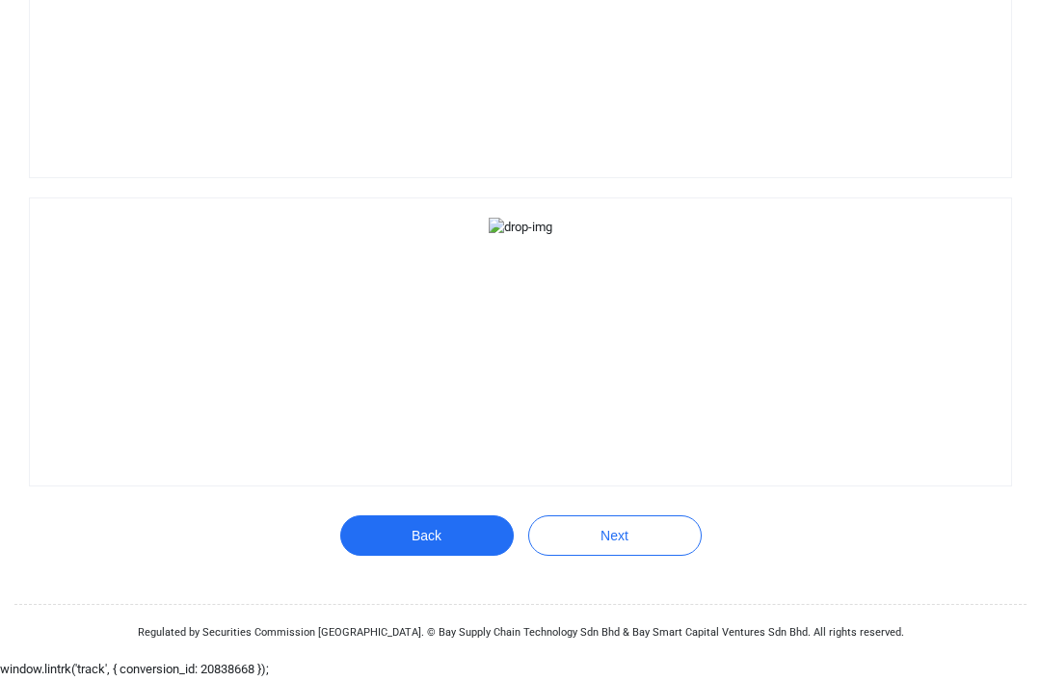
scroll to position [1311, 0]
click at [647, 557] on button "Next" at bounding box center [614, 537] width 173 height 40
click at [645, 557] on button "Next" at bounding box center [614, 537] width 173 height 40
click at [600, 557] on button "Next" at bounding box center [614, 537] width 173 height 40
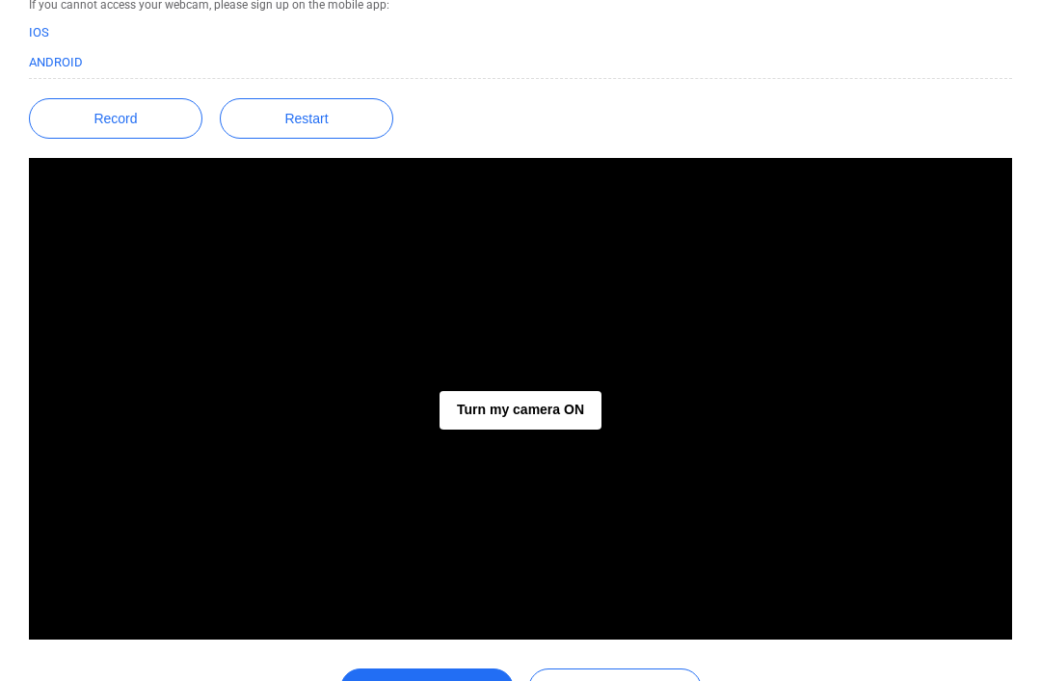
scroll to position [308, 0]
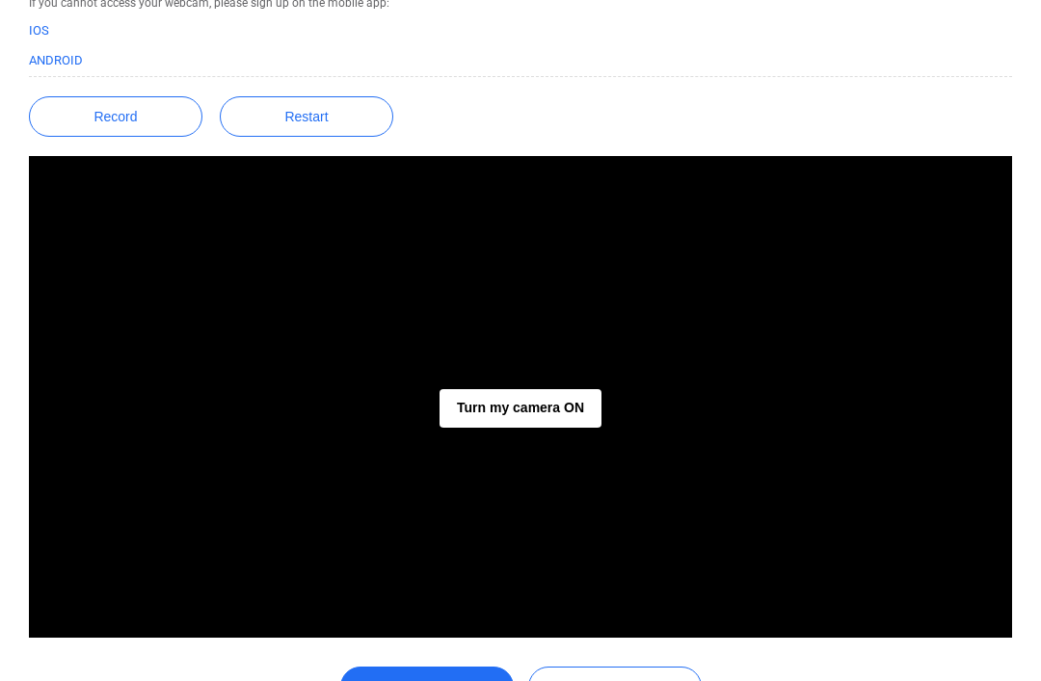
click at [520, 399] on button "Turn my camera ON" at bounding box center [520, 408] width 162 height 39
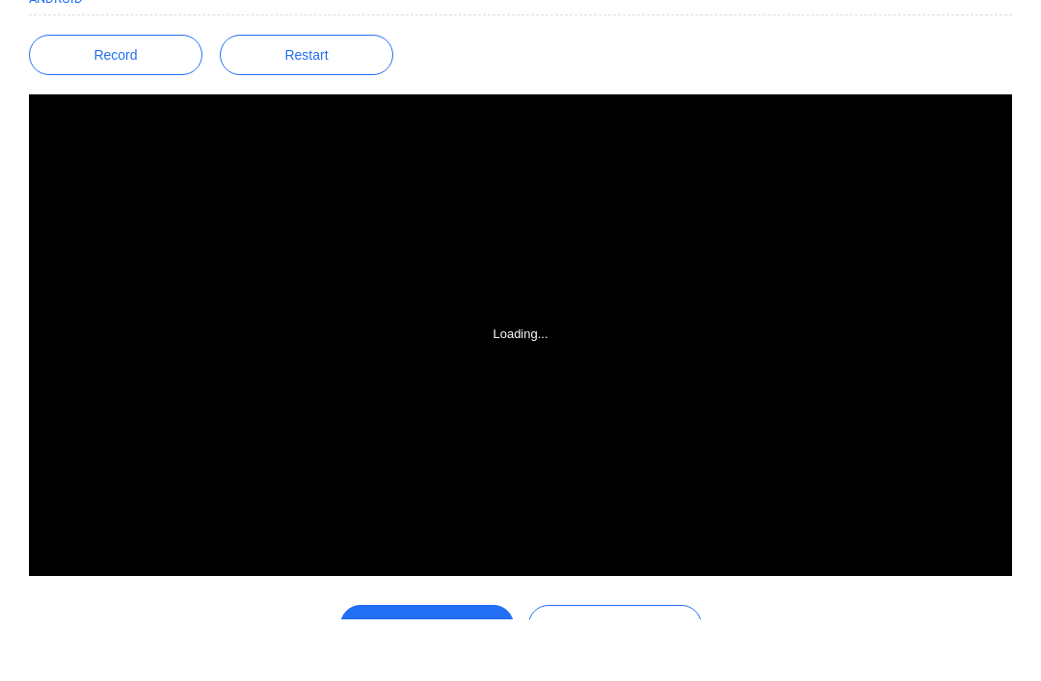
scroll to position [370, 0]
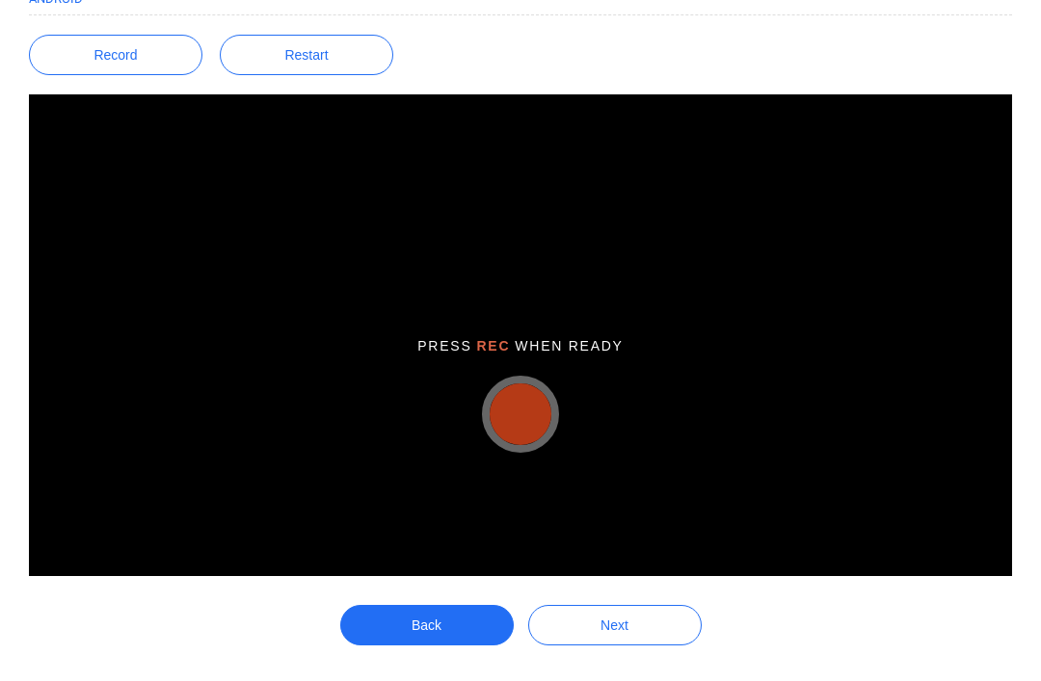
click at [510, 406] on button "button" at bounding box center [521, 415] width 62 height 62
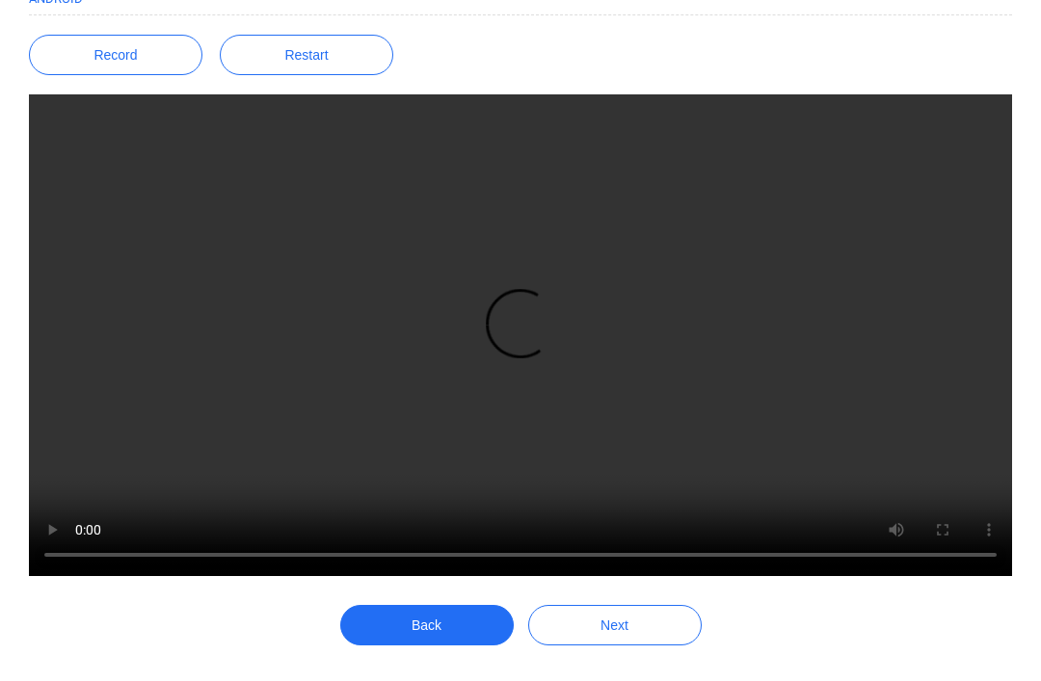
click at [628, 640] on button "Next" at bounding box center [614, 625] width 173 height 40
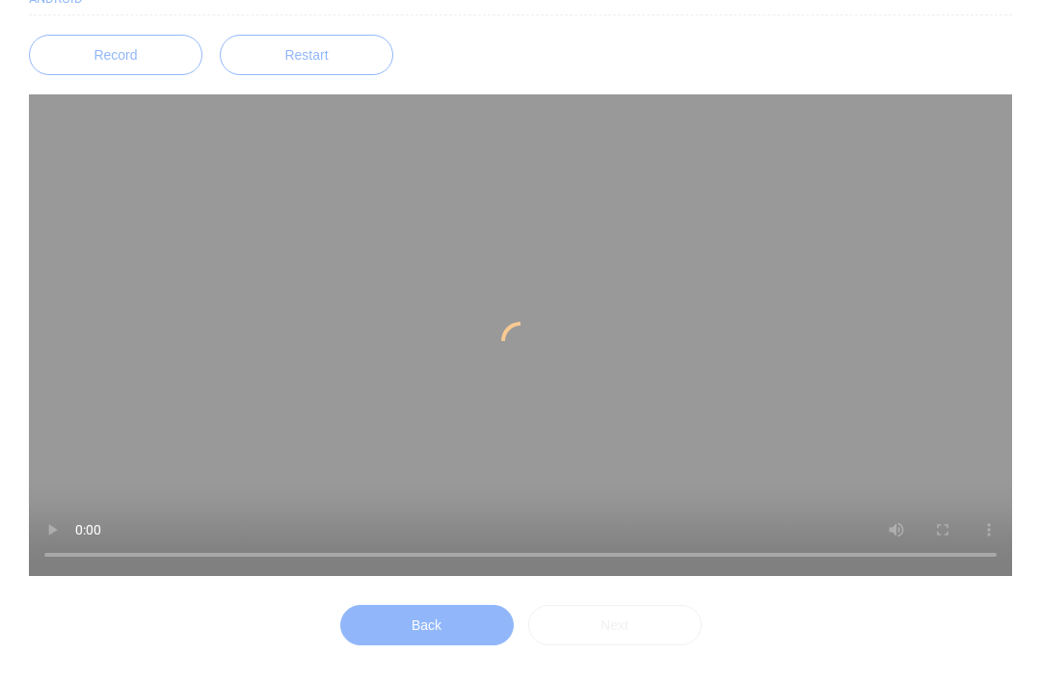
click at [633, 622] on div at bounding box center [520, 340] width 1041 height 681
click at [625, 625] on div at bounding box center [520, 340] width 1041 height 681
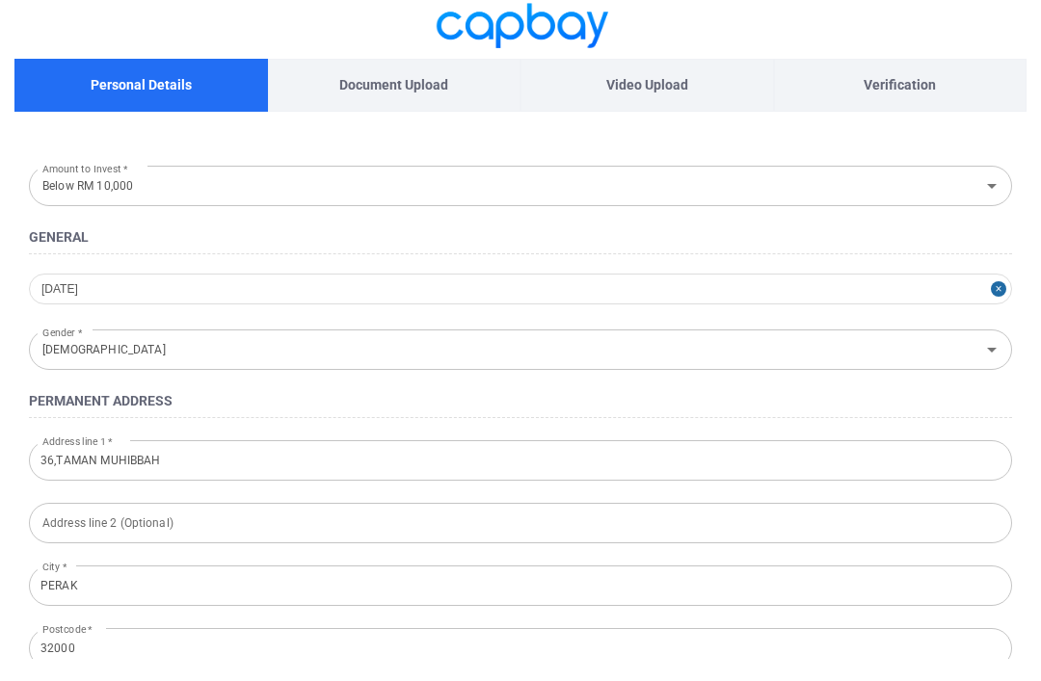
scroll to position [617, 0]
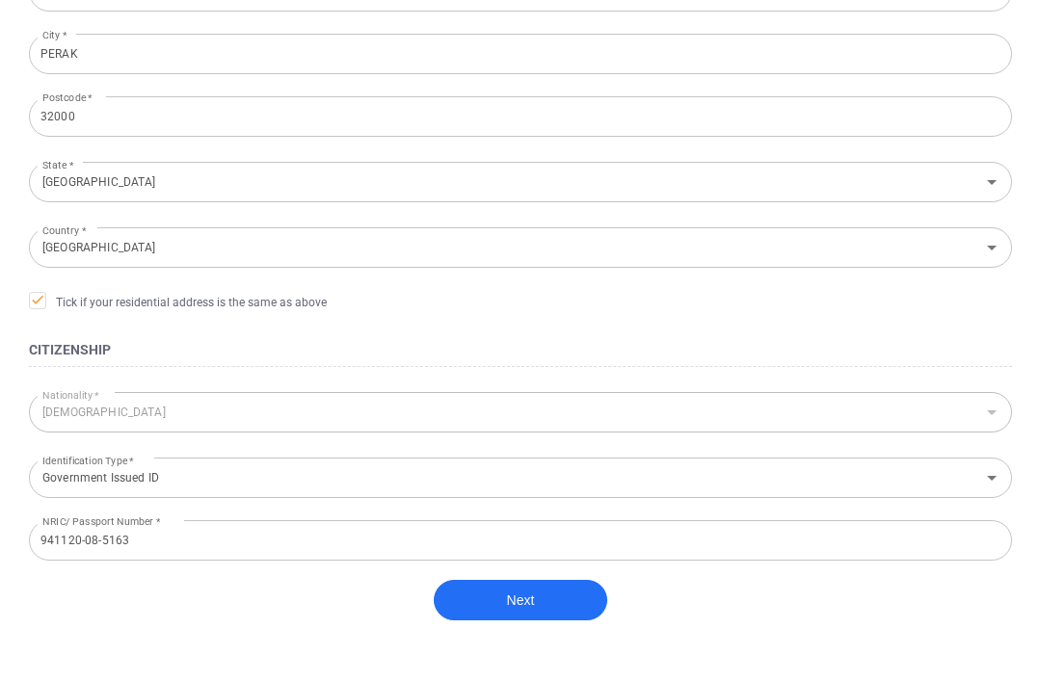
click at [557, 602] on button "Next" at bounding box center [520, 600] width 173 height 40
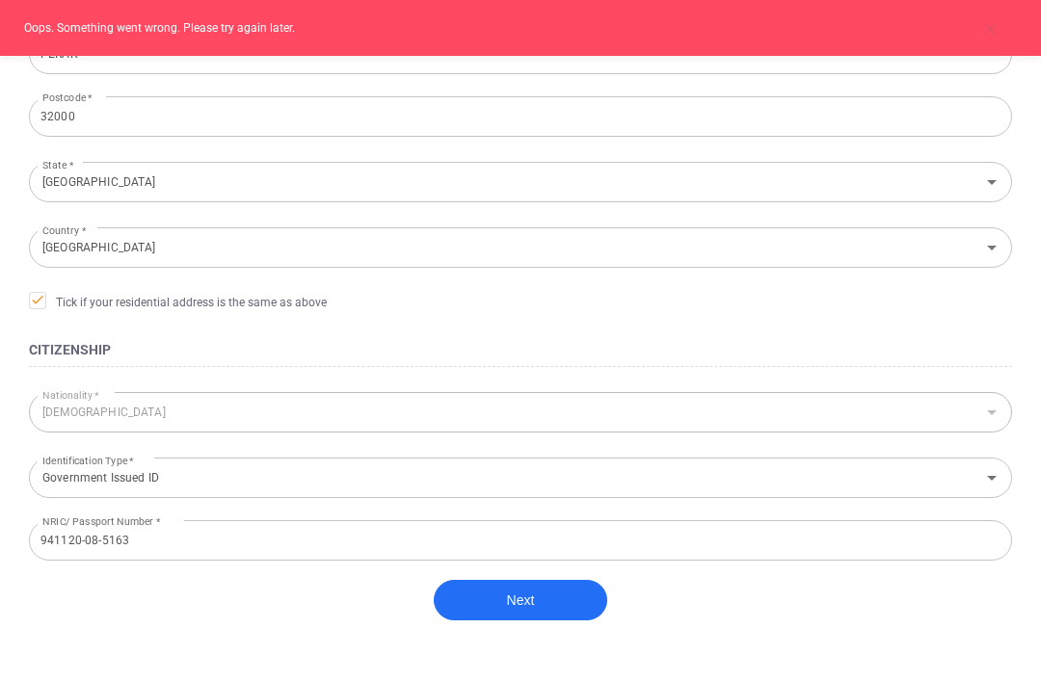
click at [561, 614] on button "Next" at bounding box center [520, 600] width 173 height 40
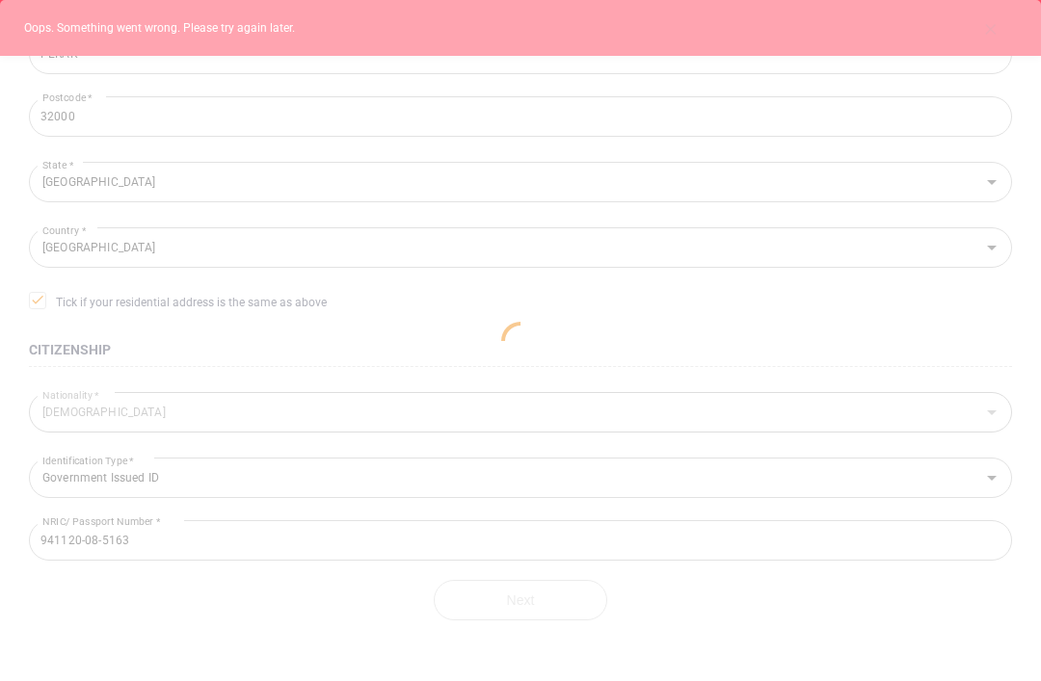
click at [561, 613] on div at bounding box center [520, 340] width 1041 height 681
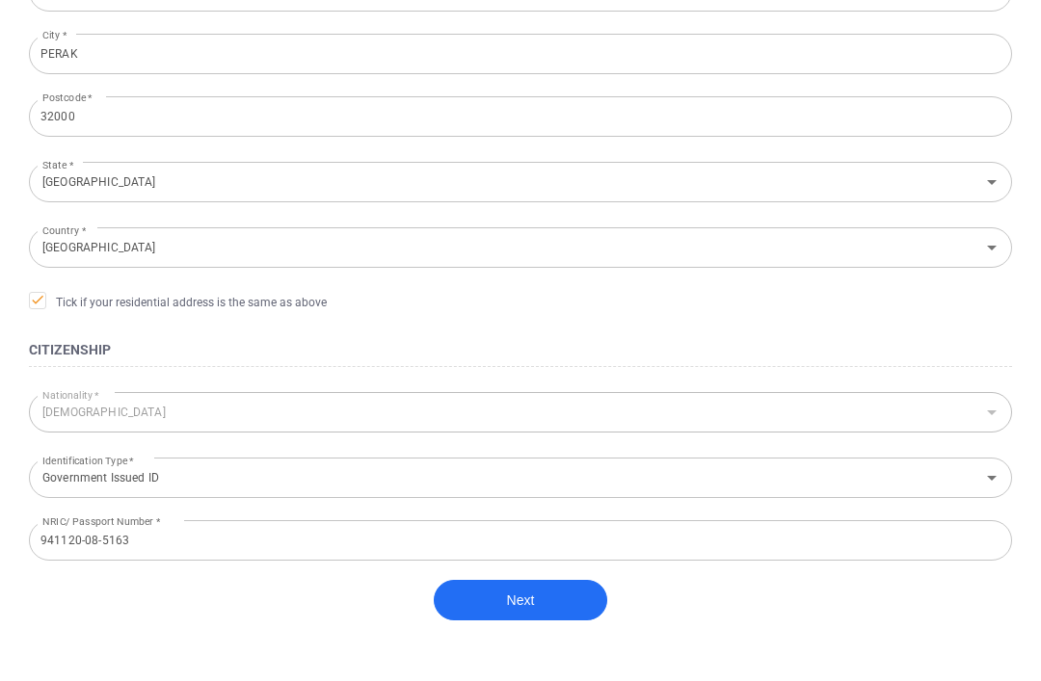
click at [538, 603] on button "Next" at bounding box center [520, 600] width 173 height 40
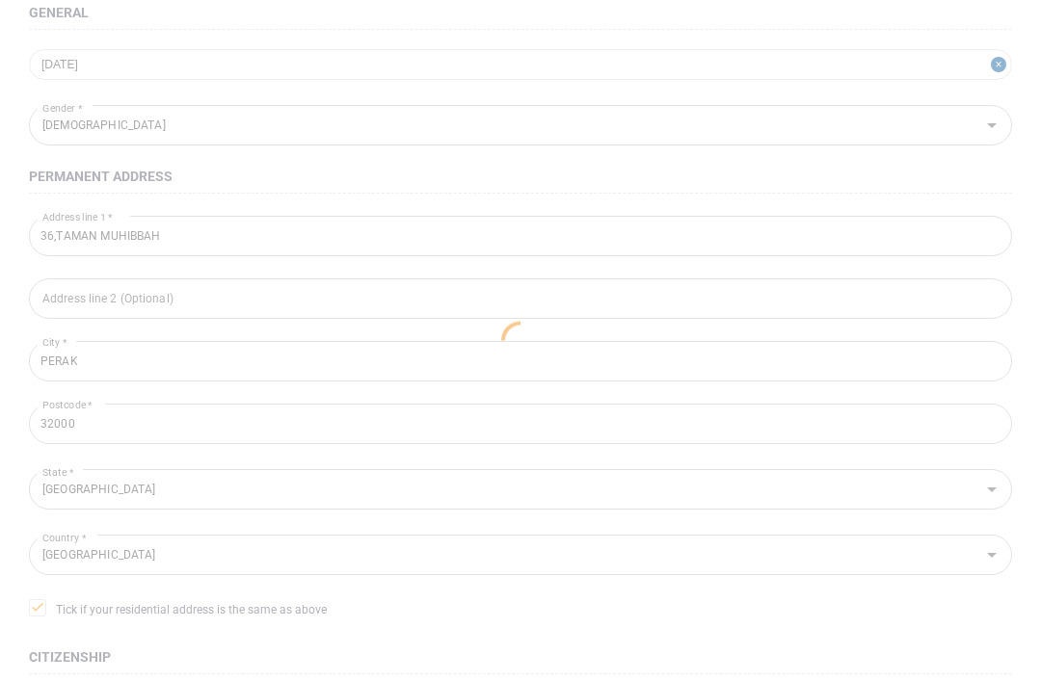
scroll to position [276, 0]
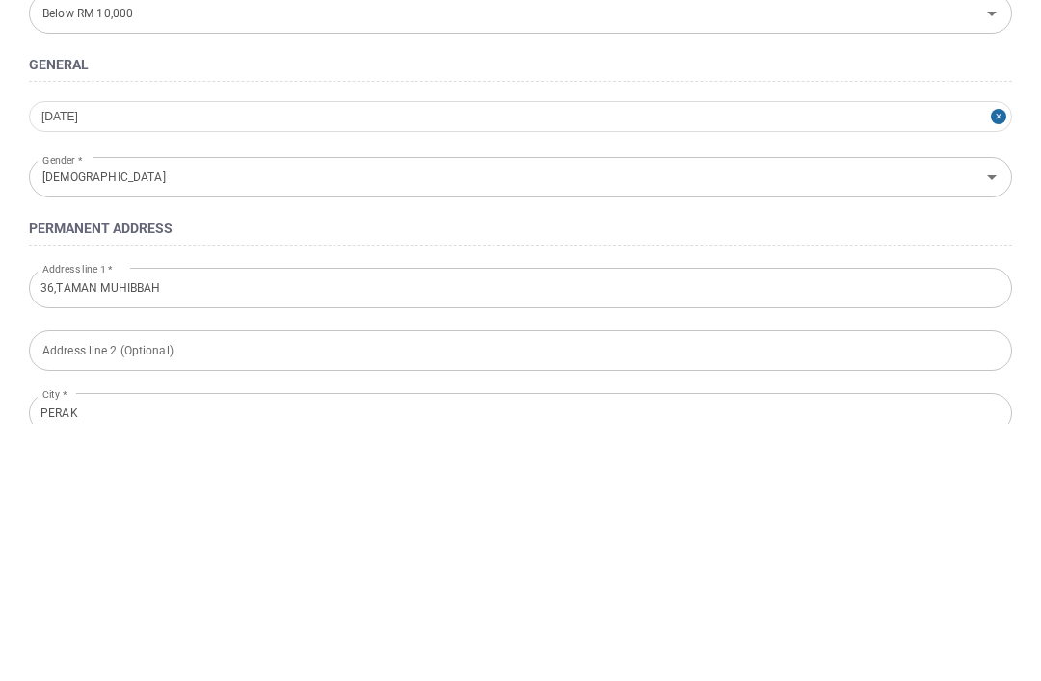
scroll to position [617, 0]
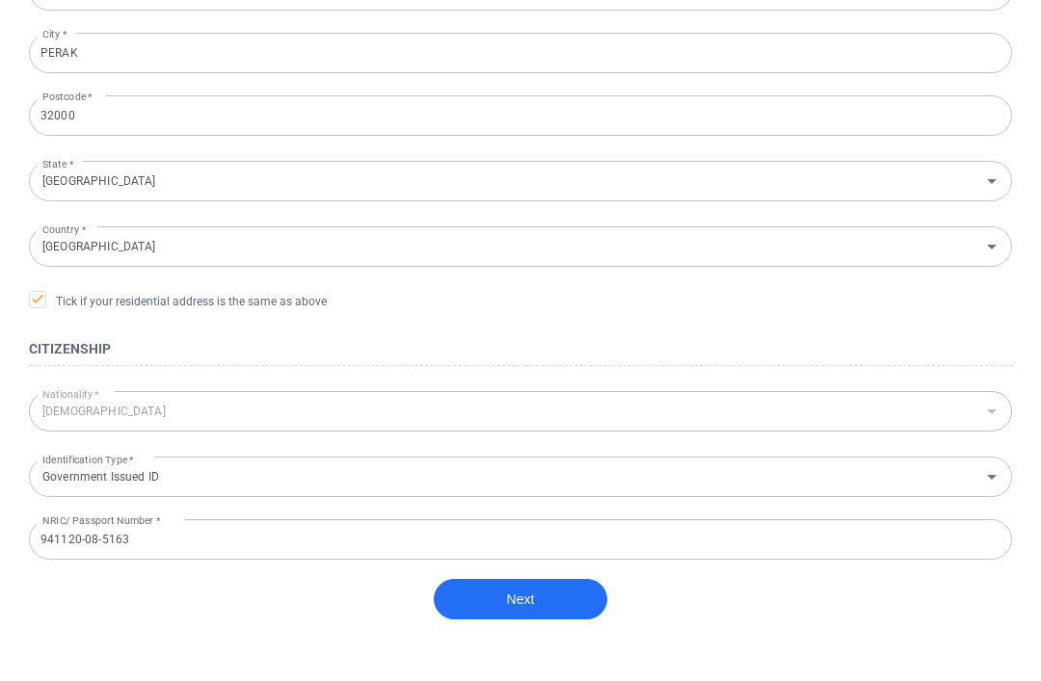
click at [543, 600] on button "Next" at bounding box center [520, 600] width 173 height 40
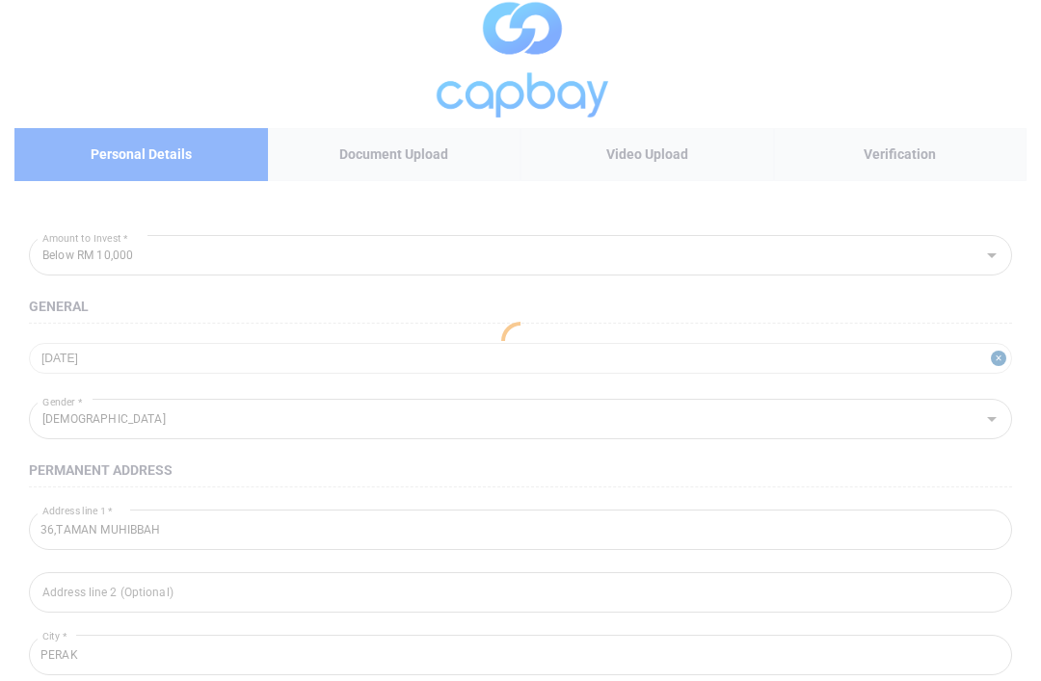
scroll to position [0, 0]
